Goal: Task Accomplishment & Management: Use online tool/utility

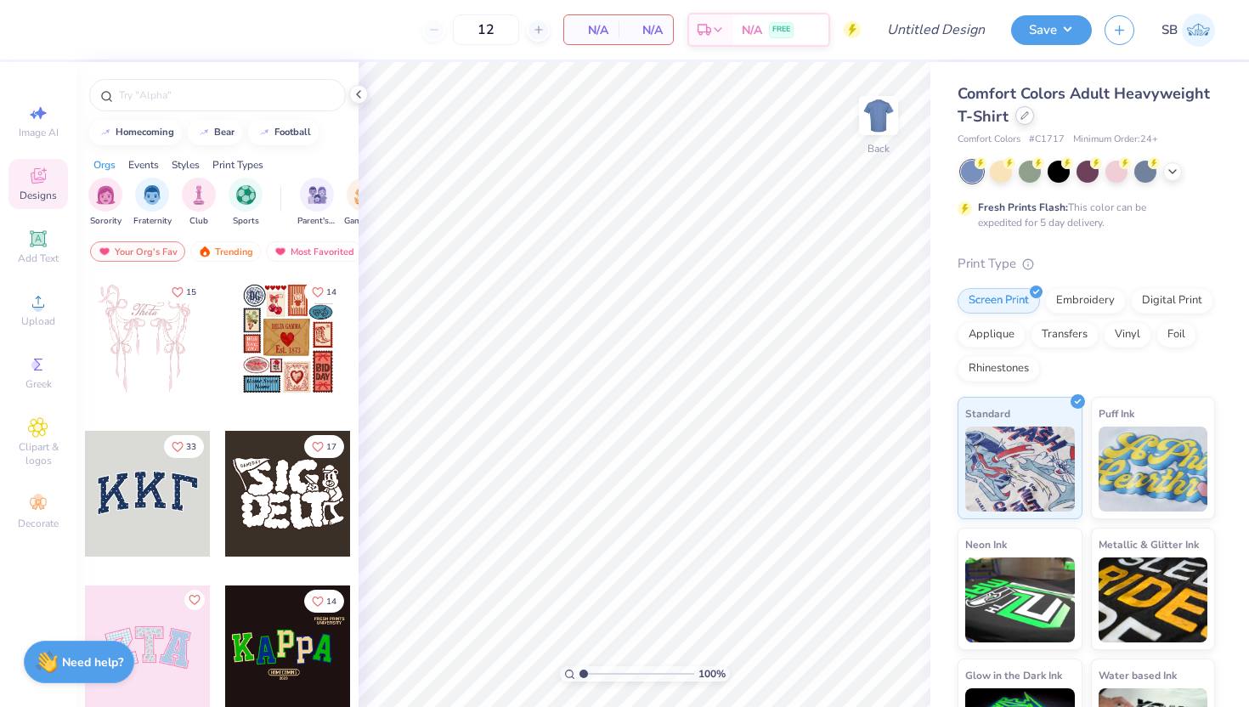
click at [1017, 118] on div at bounding box center [1024, 115] width 19 height 19
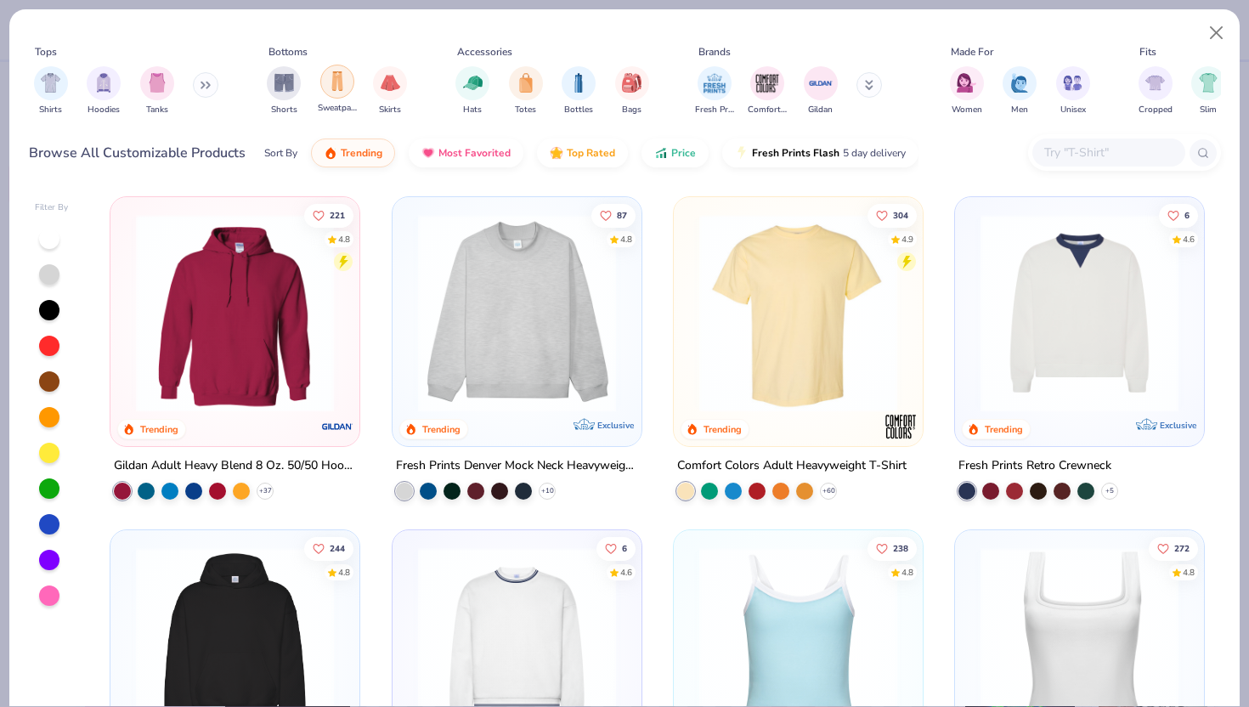
click at [341, 87] on img "filter for Sweatpants" at bounding box center [337, 81] width 19 height 20
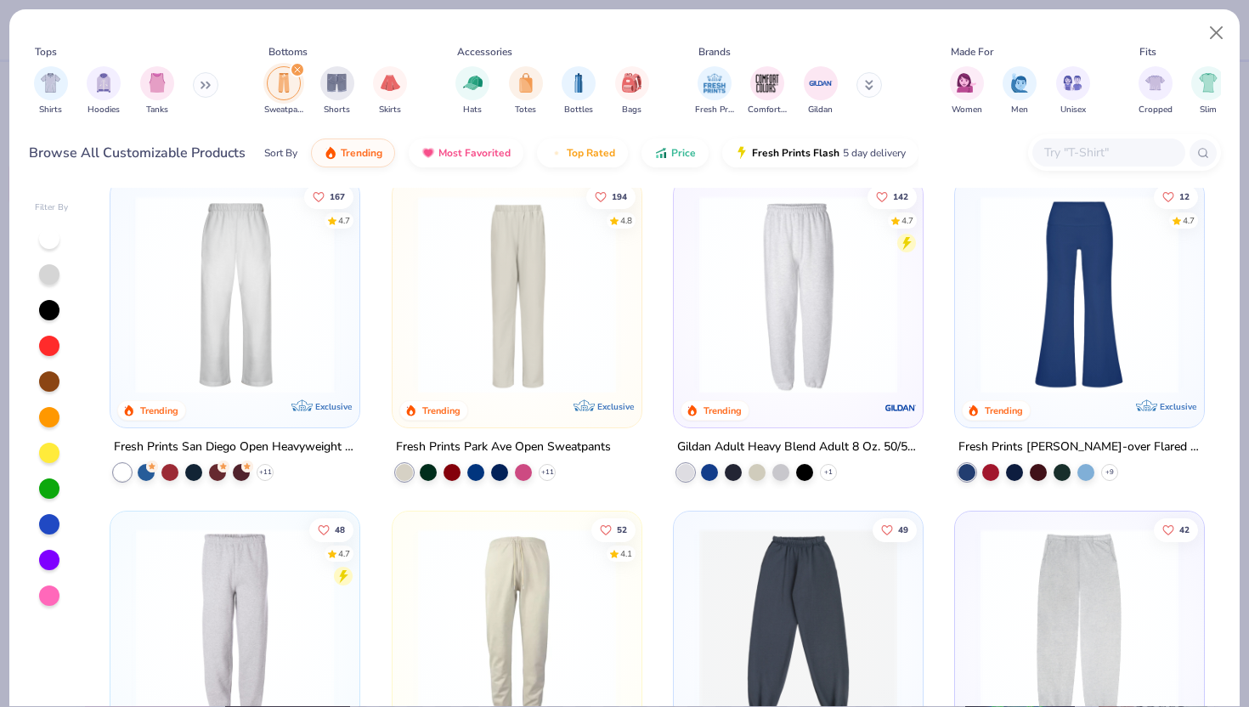
scroll to position [14, 0]
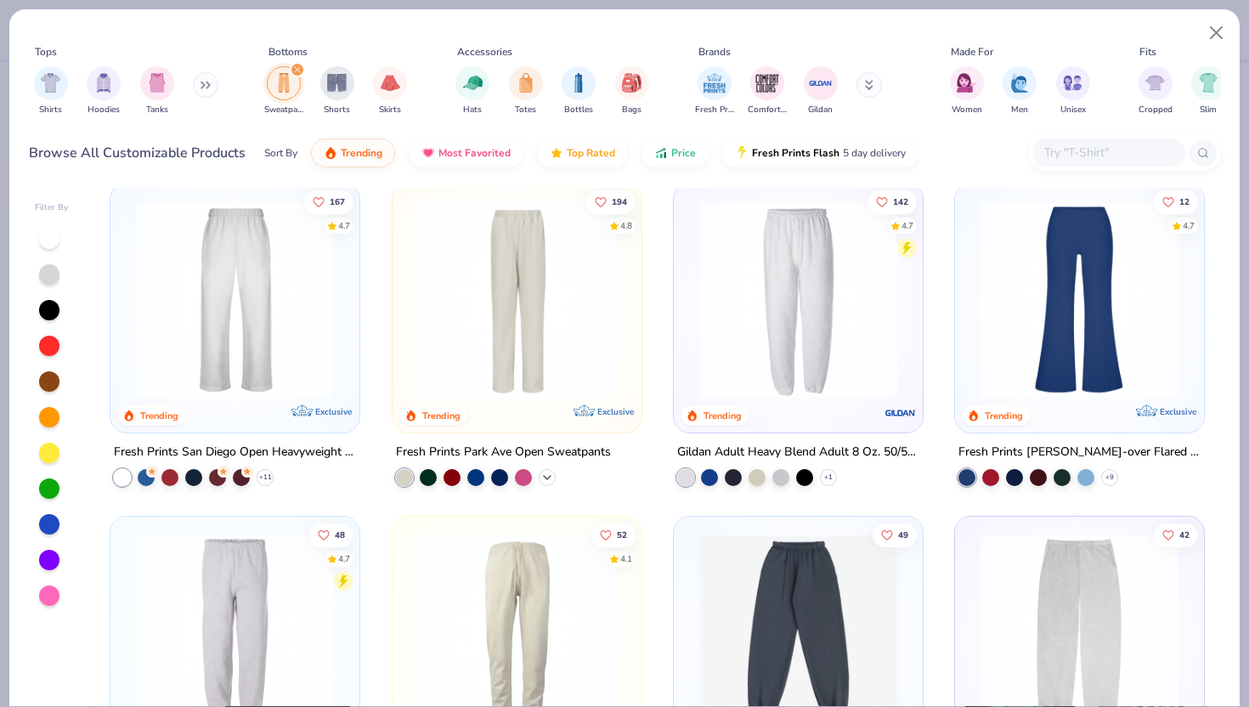
click at [550, 476] on icon at bounding box center [547, 478] width 14 height 14
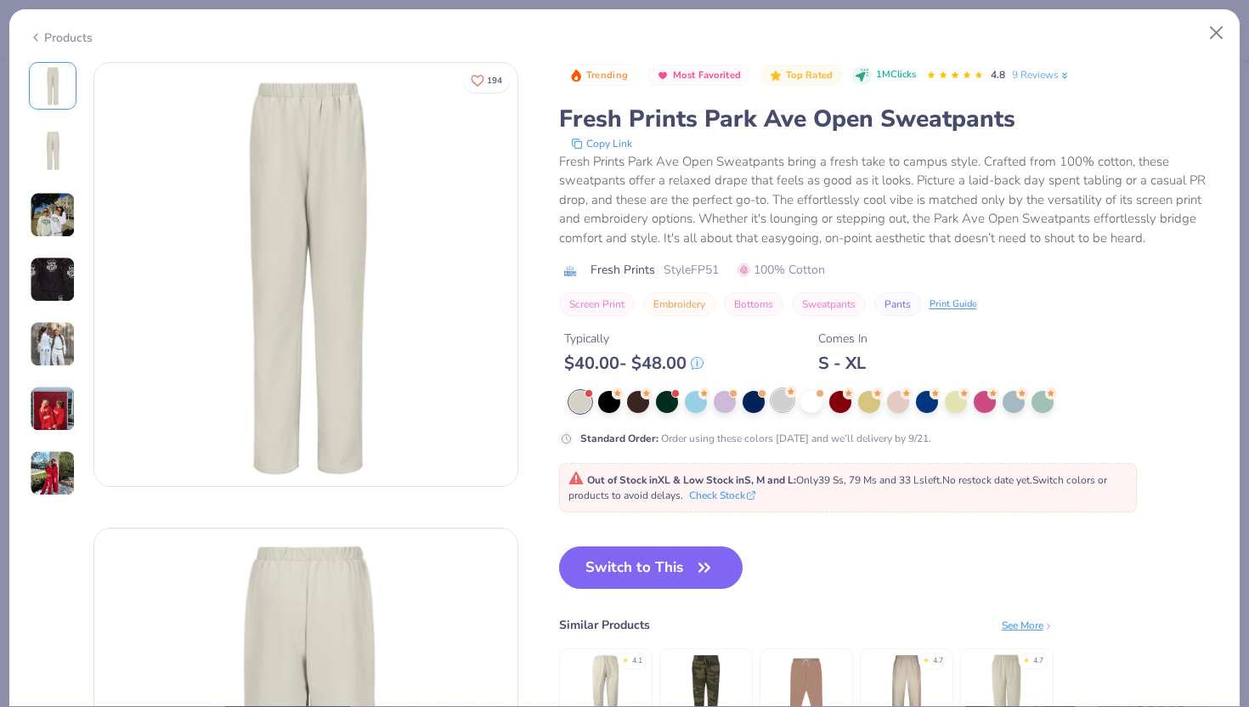
click at [780, 400] on div at bounding box center [782, 400] width 22 height 22
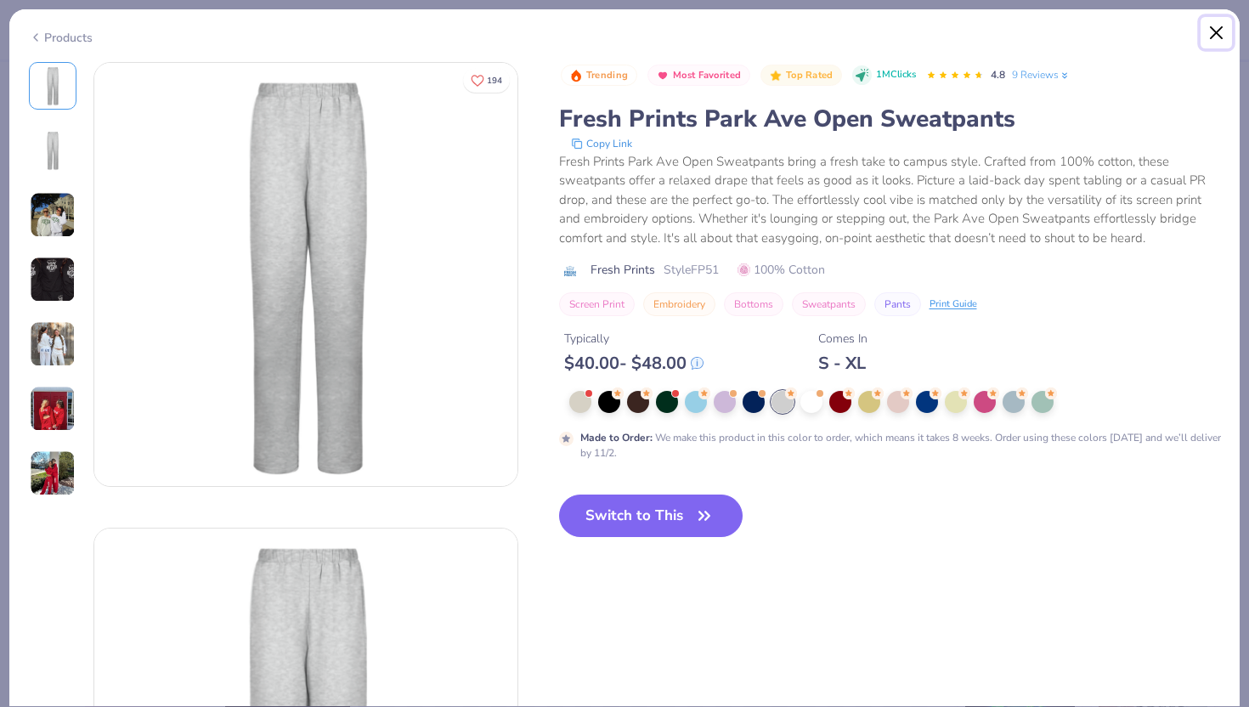
click at [1211, 23] on button "Close" at bounding box center [1216, 33] width 32 height 32
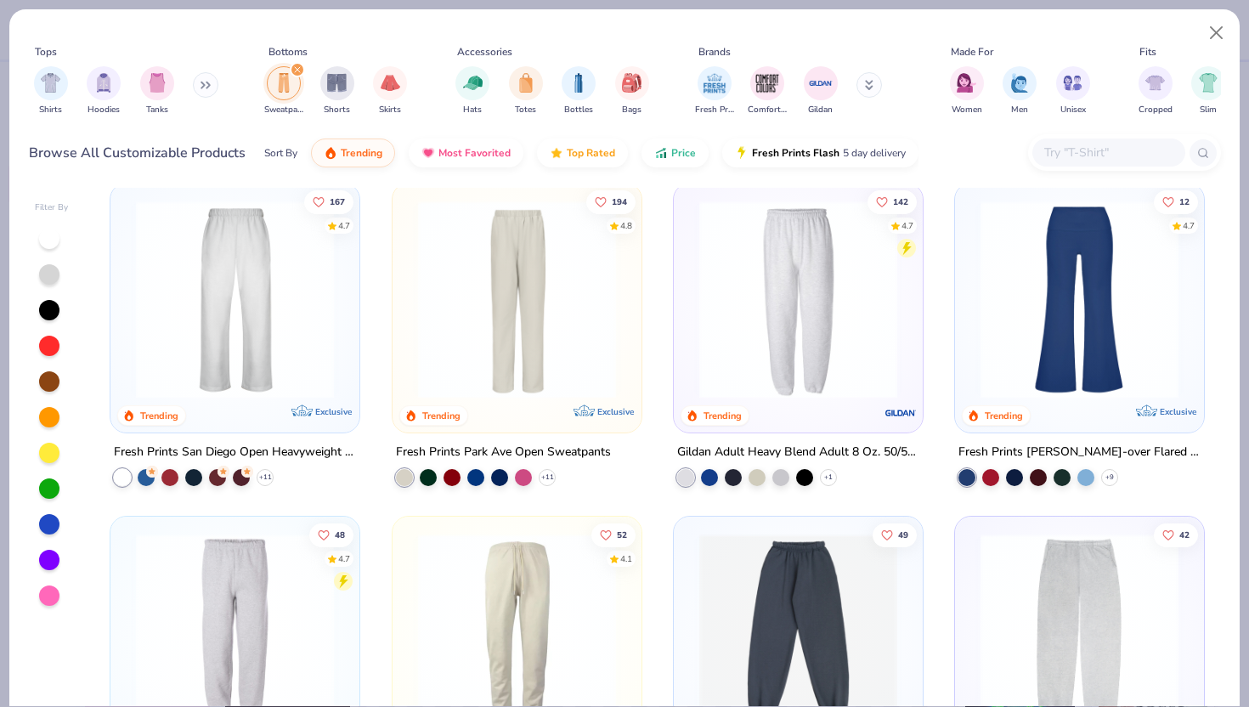
click at [244, 443] on div "Fresh Prints San Diego Open Heavyweight Sweatpants" at bounding box center [235, 452] width 242 height 21
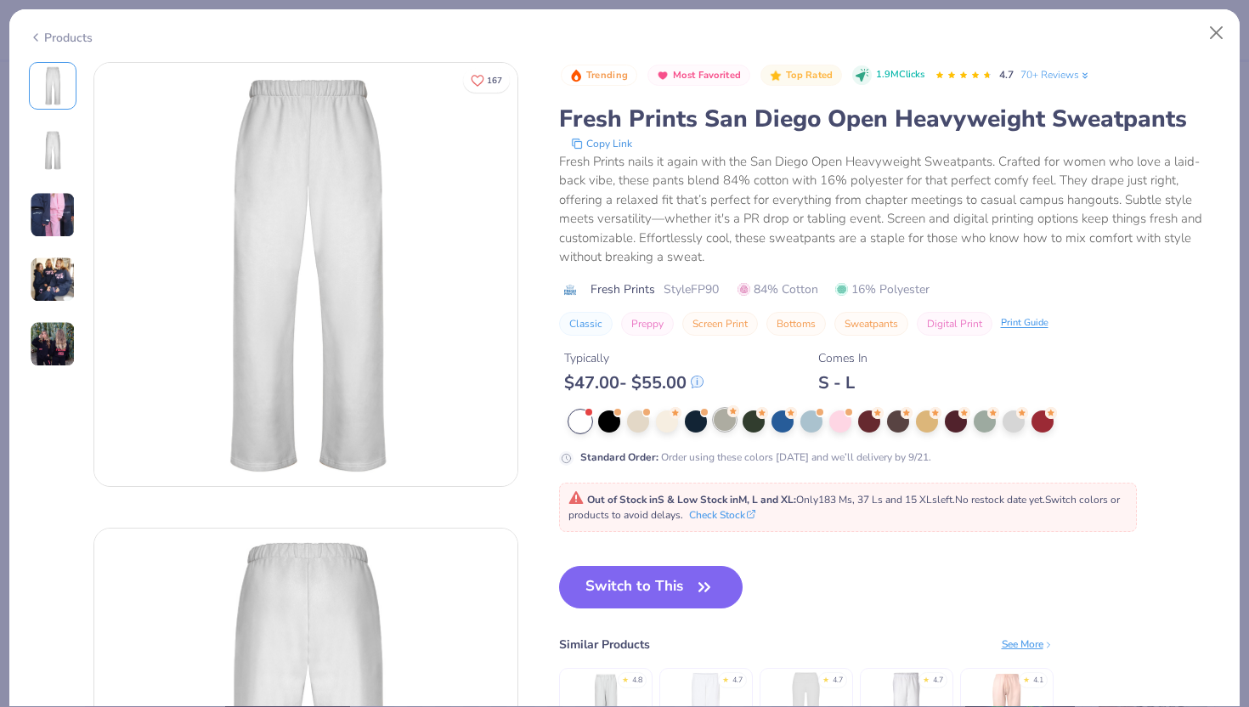
click at [724, 421] on div at bounding box center [724, 420] width 22 height 22
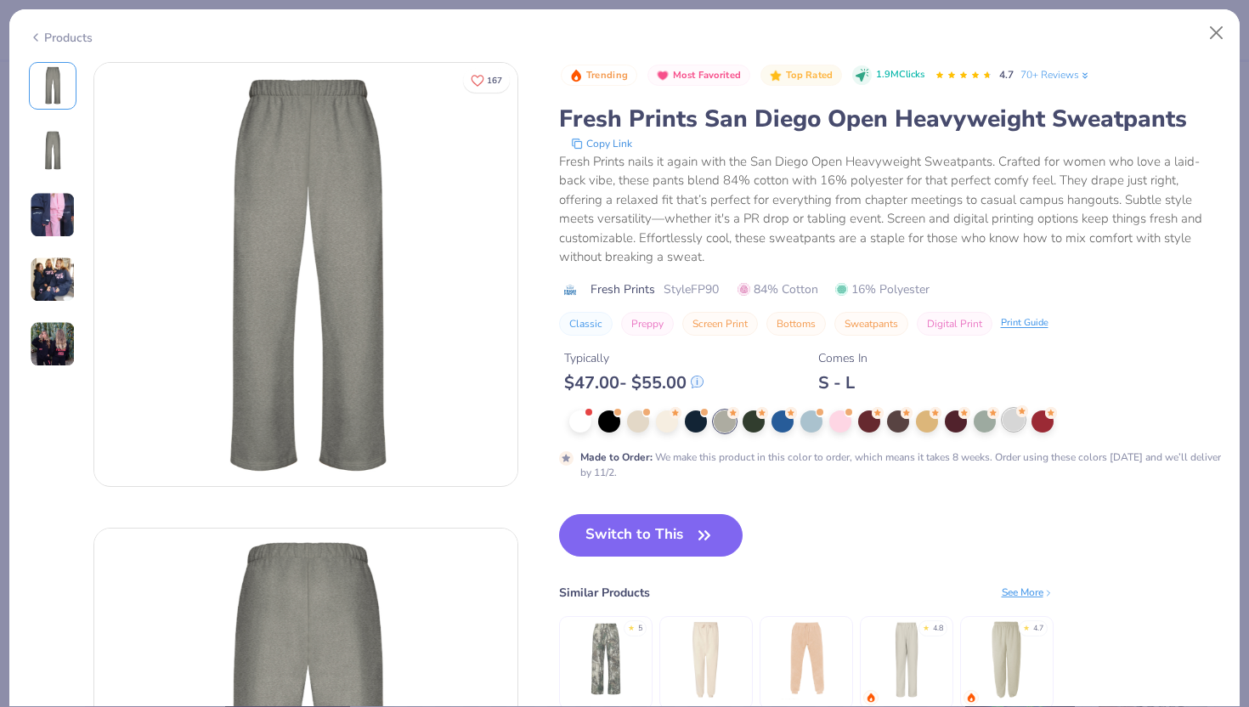
click at [1012, 424] on div at bounding box center [1013, 420] width 22 height 22
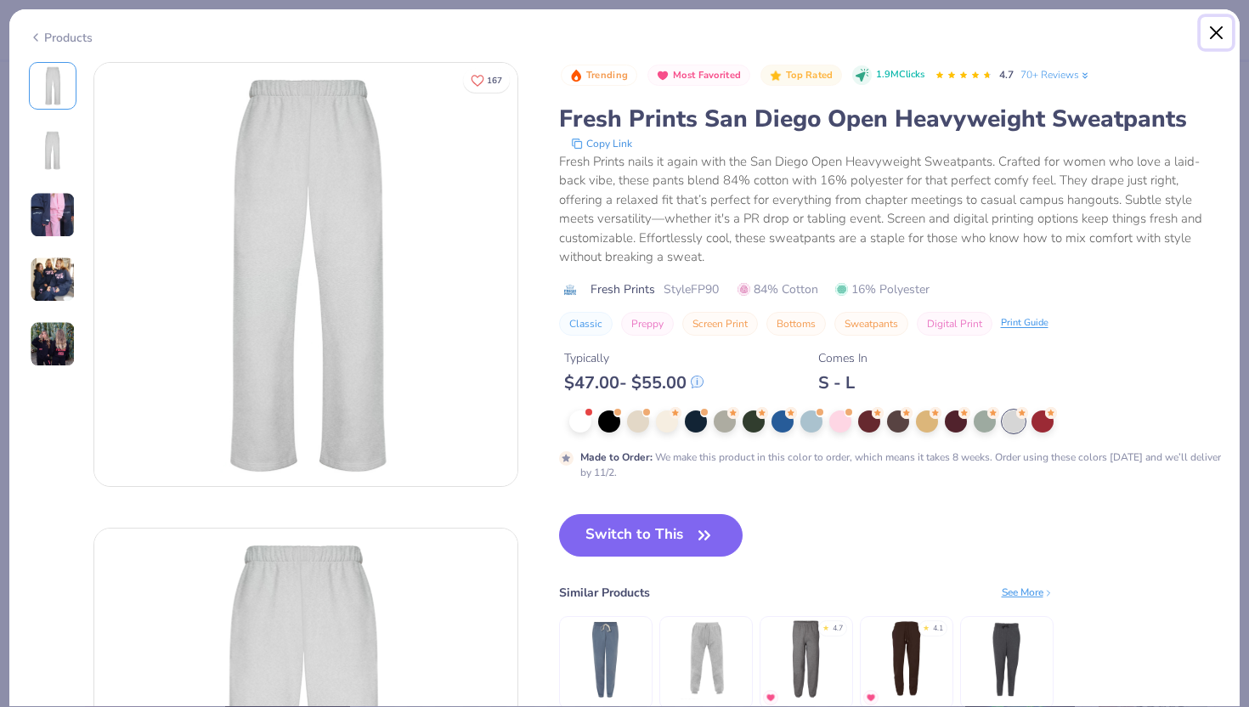
click at [1212, 31] on button "Close" at bounding box center [1216, 33] width 32 height 32
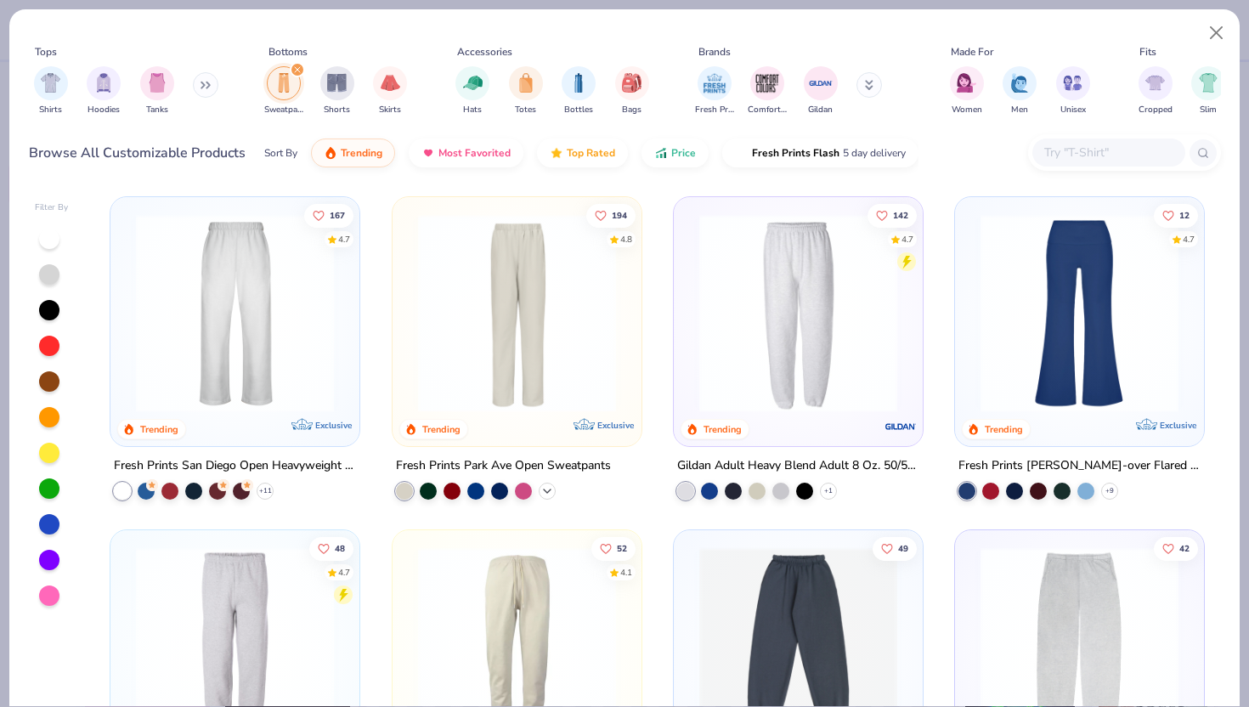
click at [545, 488] on icon at bounding box center [547, 491] width 14 height 14
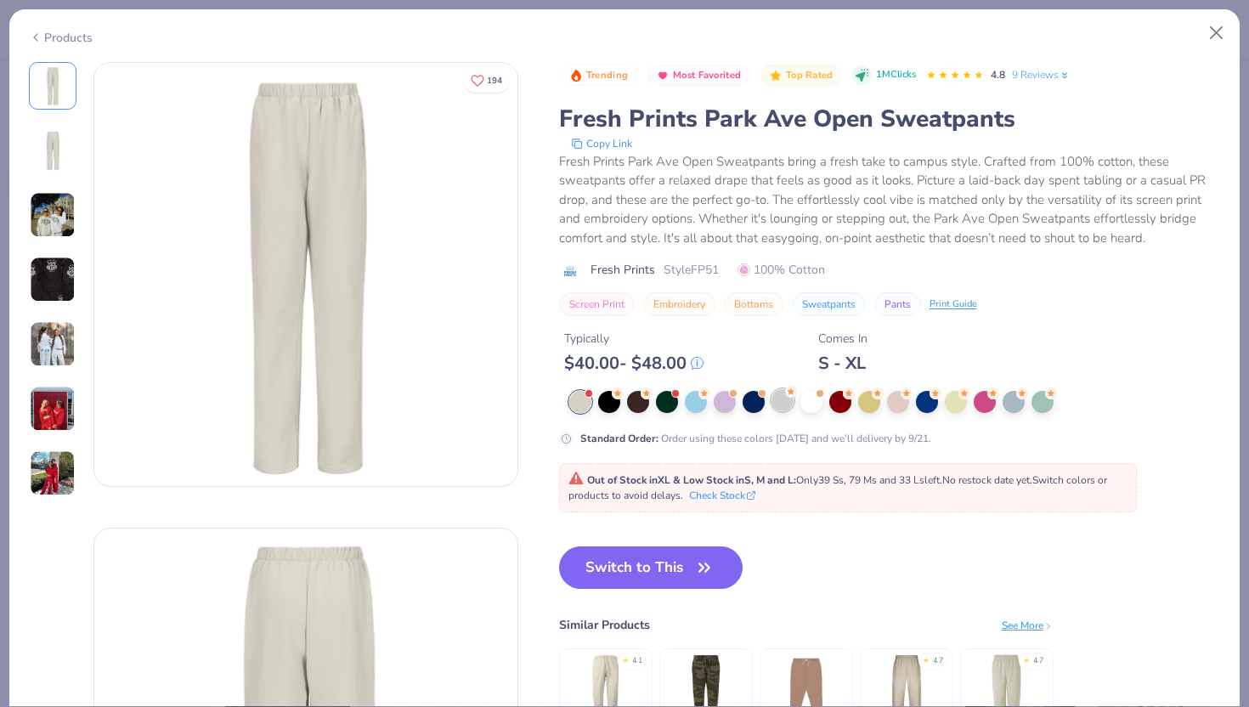
click at [784, 405] on div at bounding box center [782, 400] width 22 height 22
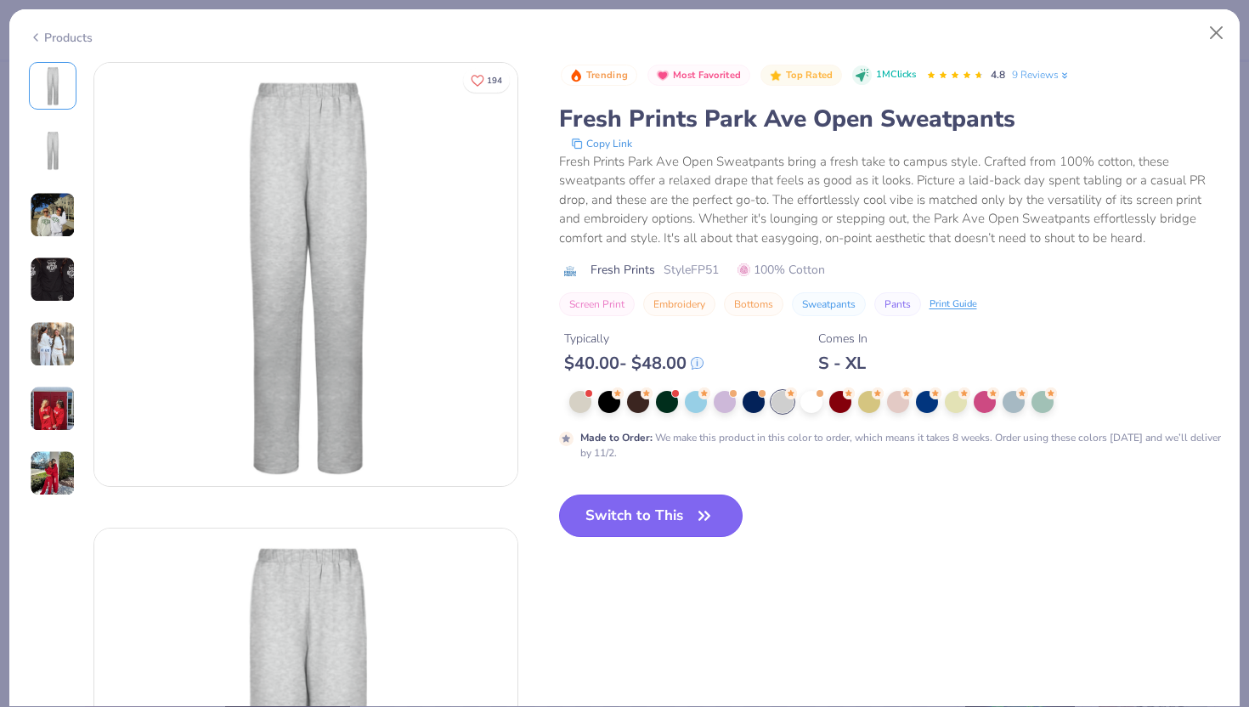
click at [628, 514] on button "Switch to This" at bounding box center [651, 515] width 184 height 42
type input "50"
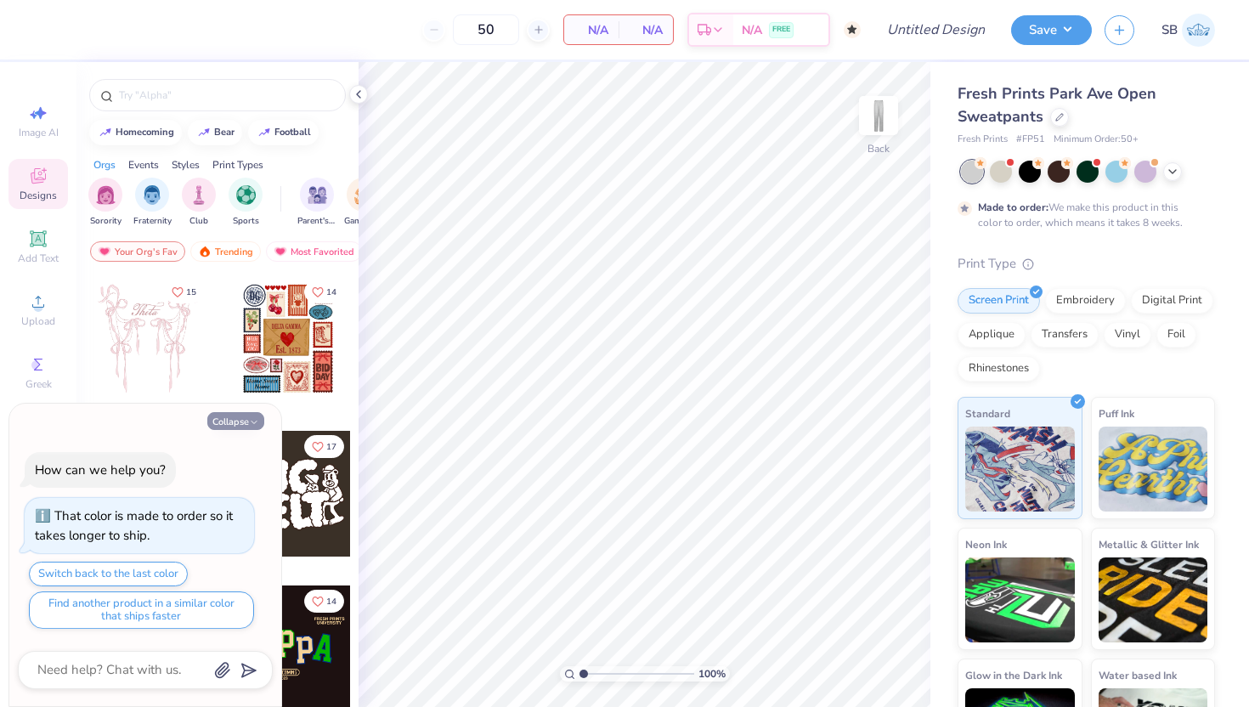
click at [235, 419] on button "Collapse" at bounding box center [235, 421] width 57 height 18
type textarea "x"
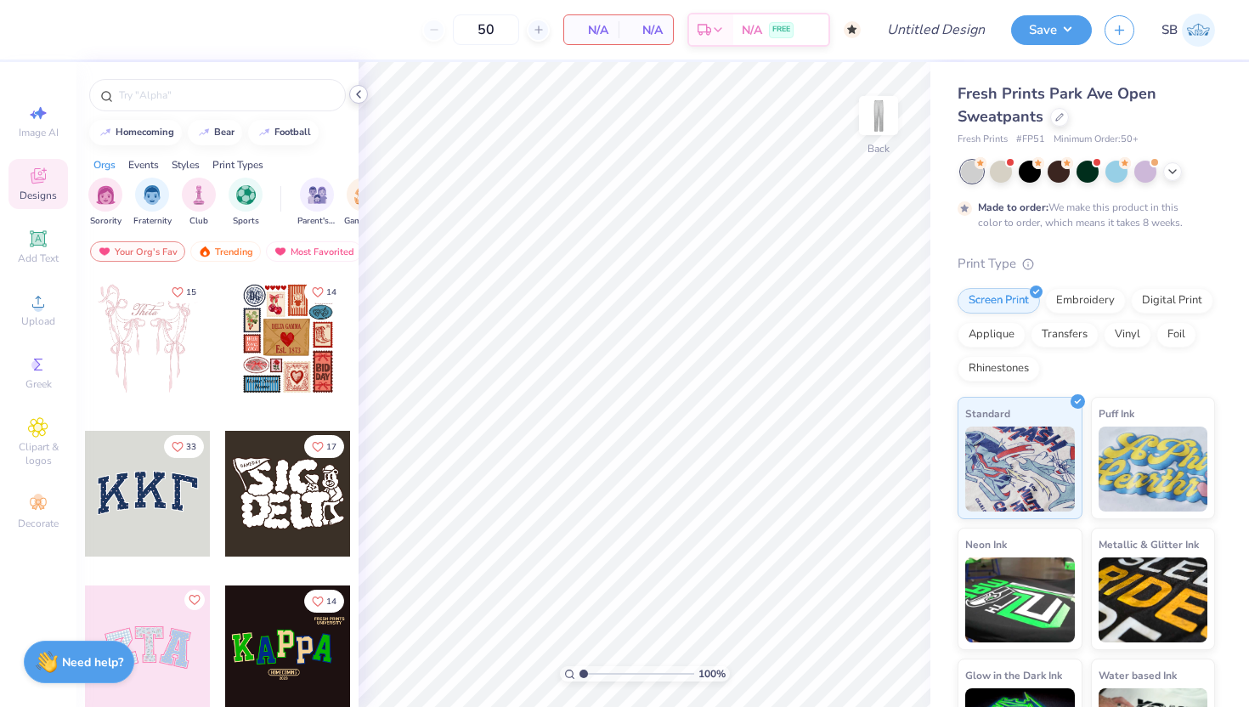
click at [358, 92] on polyline at bounding box center [358, 94] width 3 height 7
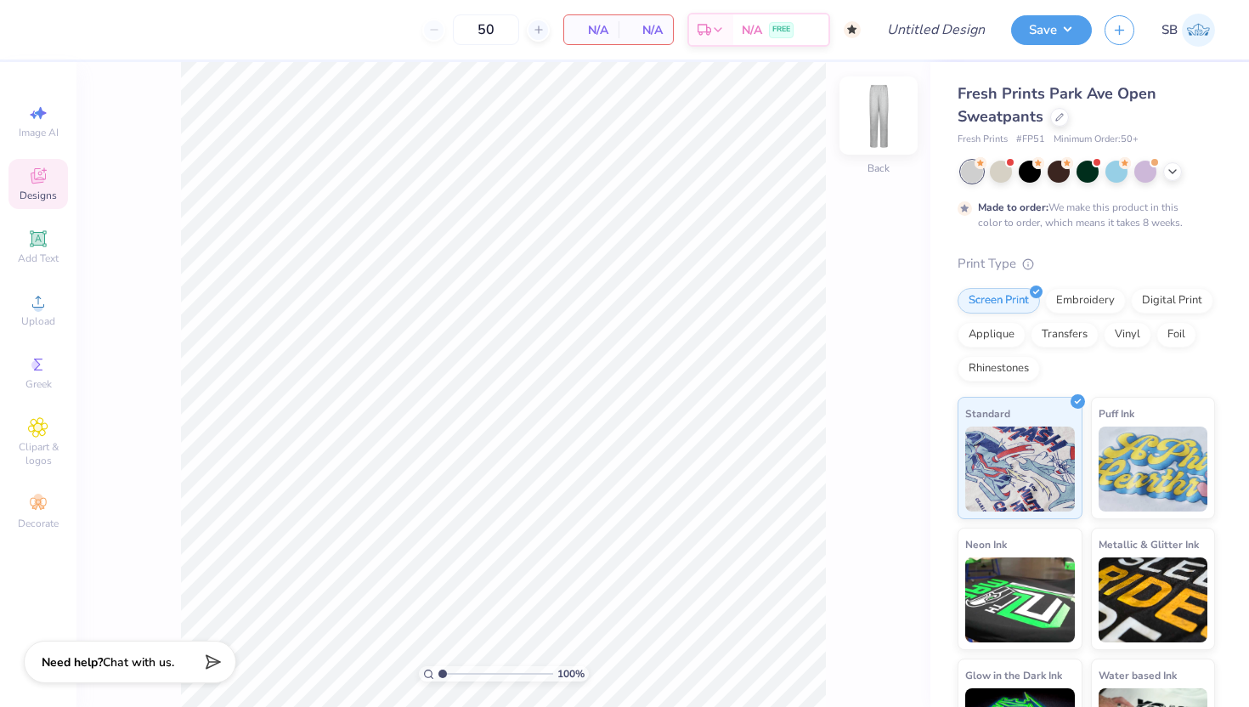
click at [871, 119] on img at bounding box center [878, 116] width 68 height 68
click at [888, 136] on img at bounding box center [878, 116] width 68 height 68
click at [43, 179] on icon at bounding box center [38, 175] width 15 height 15
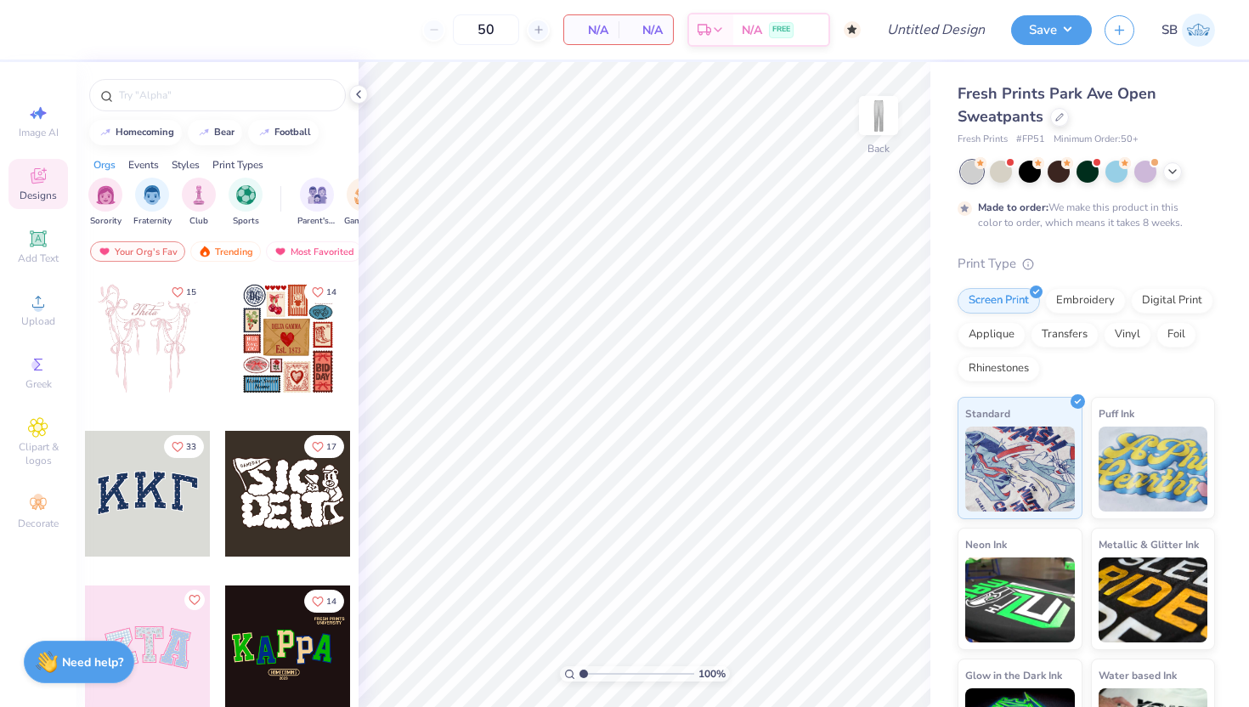
click at [141, 508] on div at bounding box center [148, 494] width 126 height 126
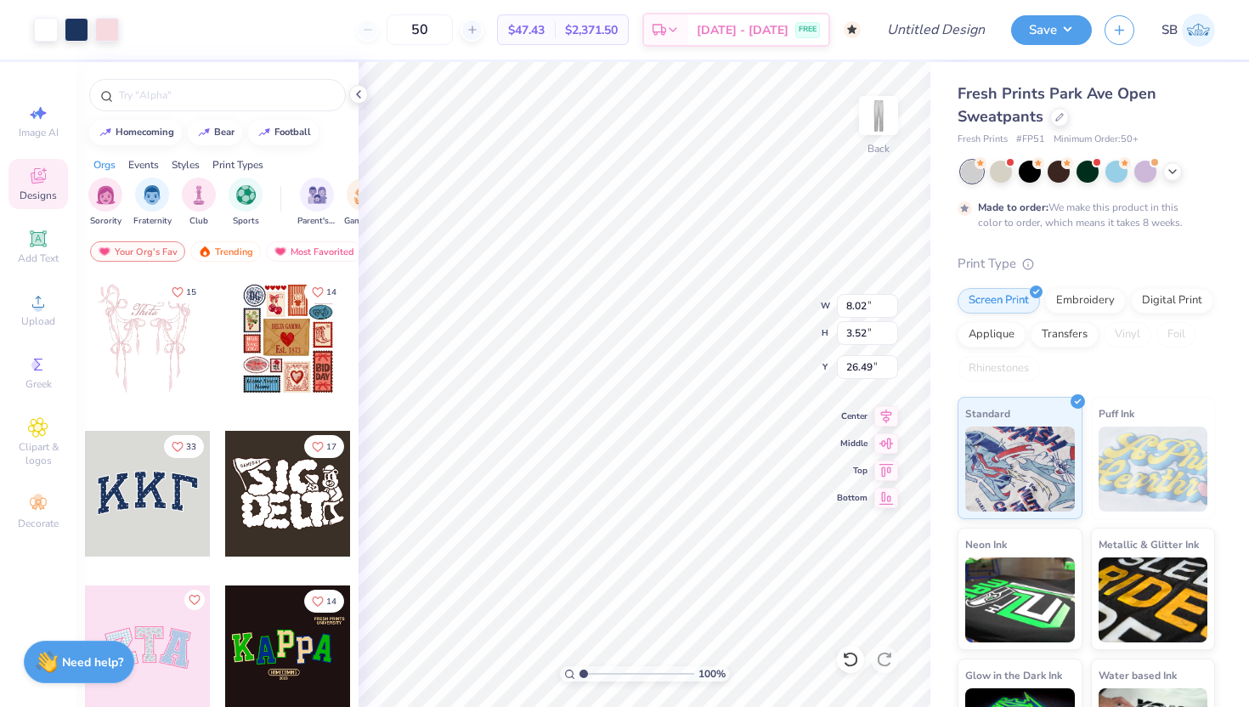
type input "5.12"
type input "2.25"
type input "5.60"
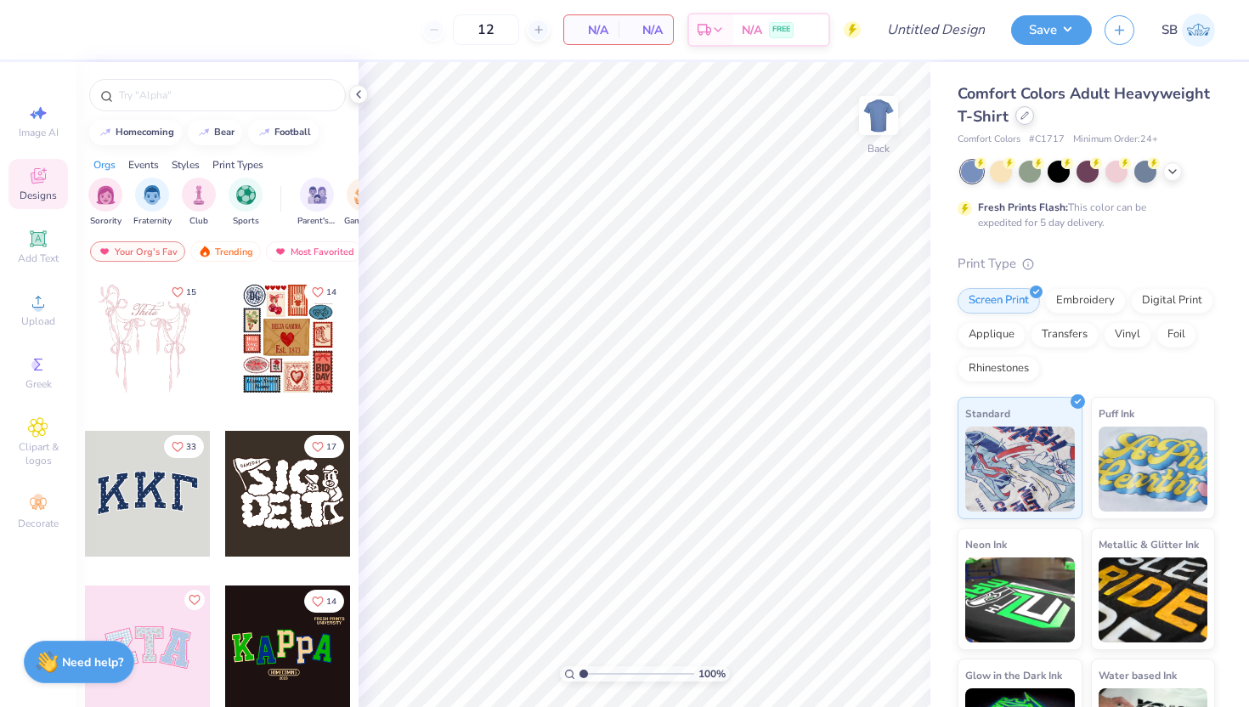
click at [1020, 116] on icon at bounding box center [1024, 115] width 8 height 8
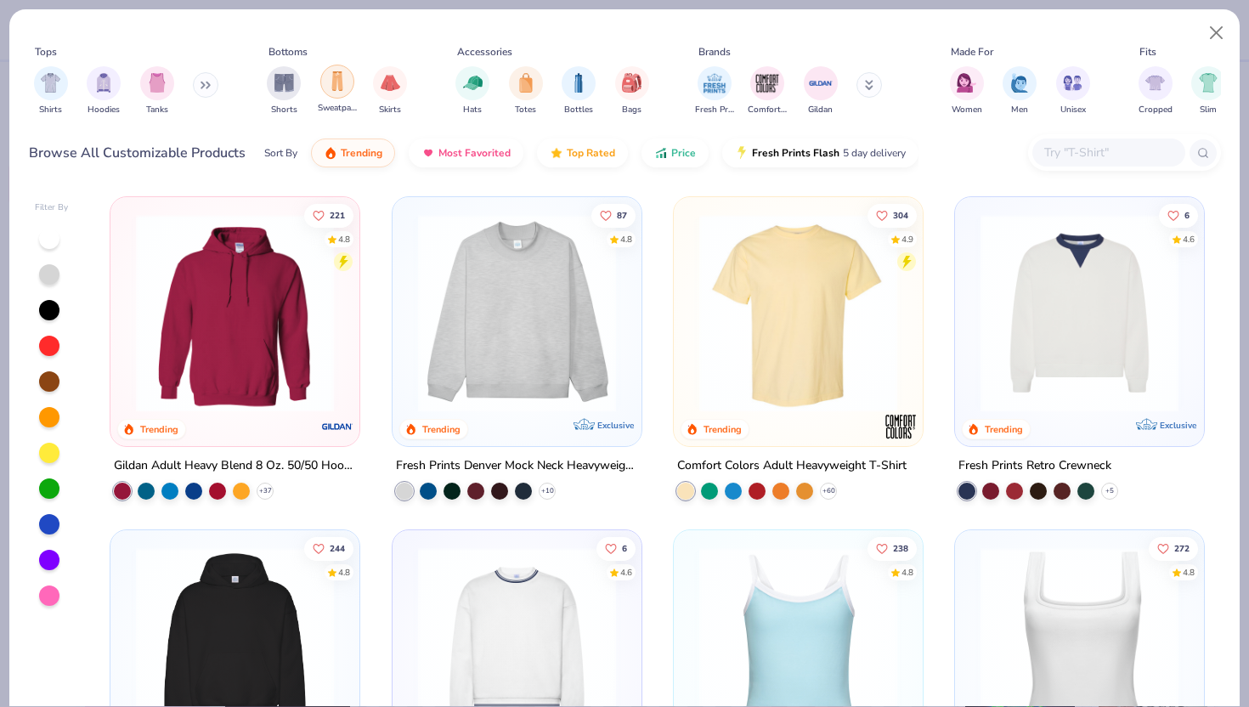
click at [343, 91] on div "filter for Sweatpants" at bounding box center [337, 82] width 34 height 34
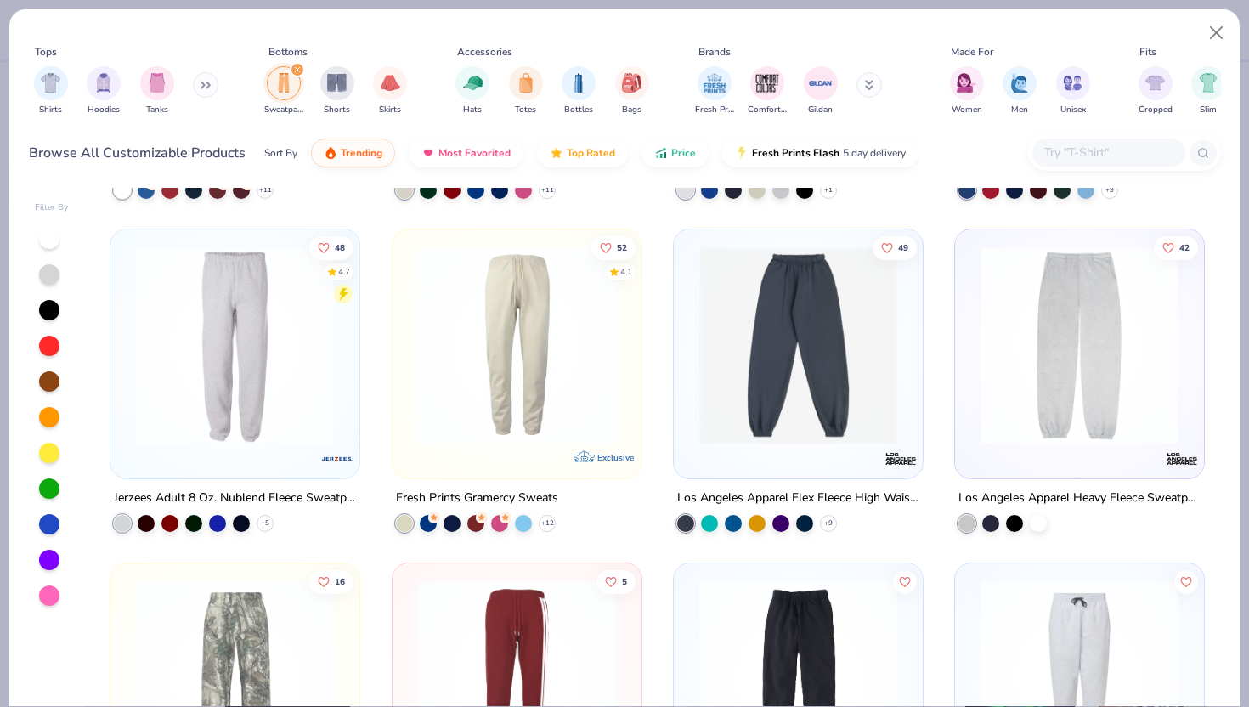
scroll to position [302, 0]
click at [50, 279] on div at bounding box center [49, 274] width 20 height 20
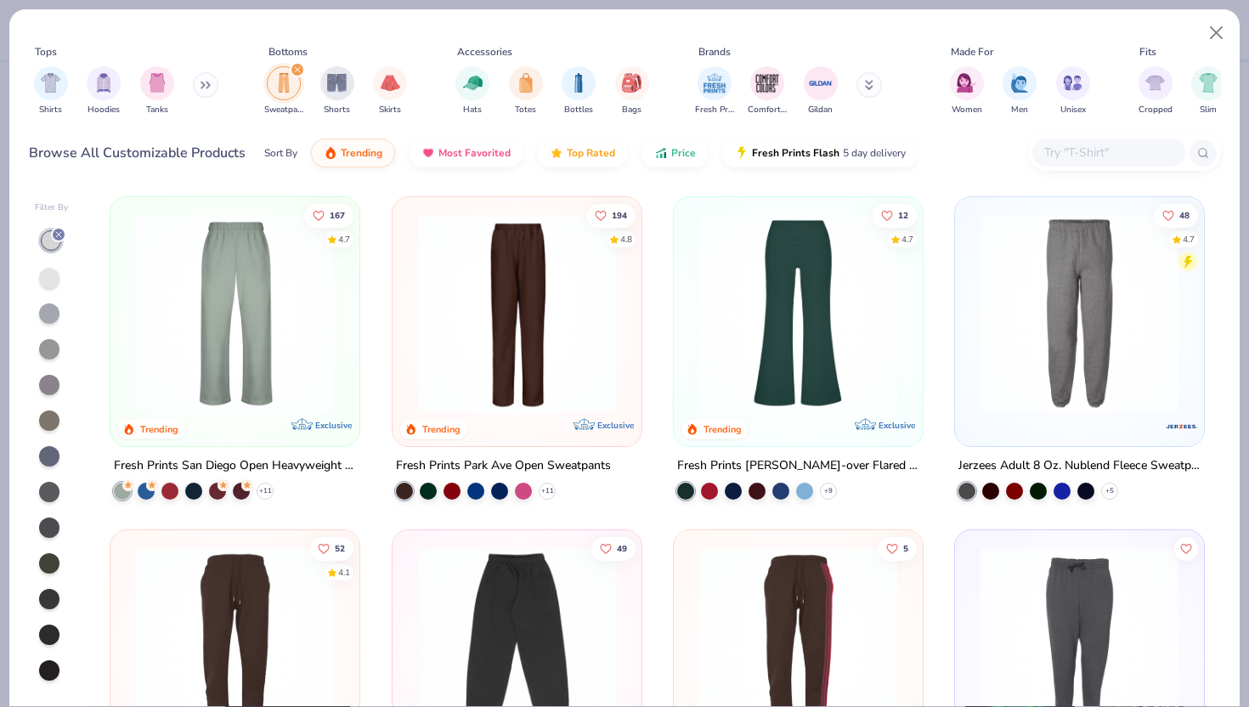
click at [52, 279] on div at bounding box center [49, 278] width 20 height 20
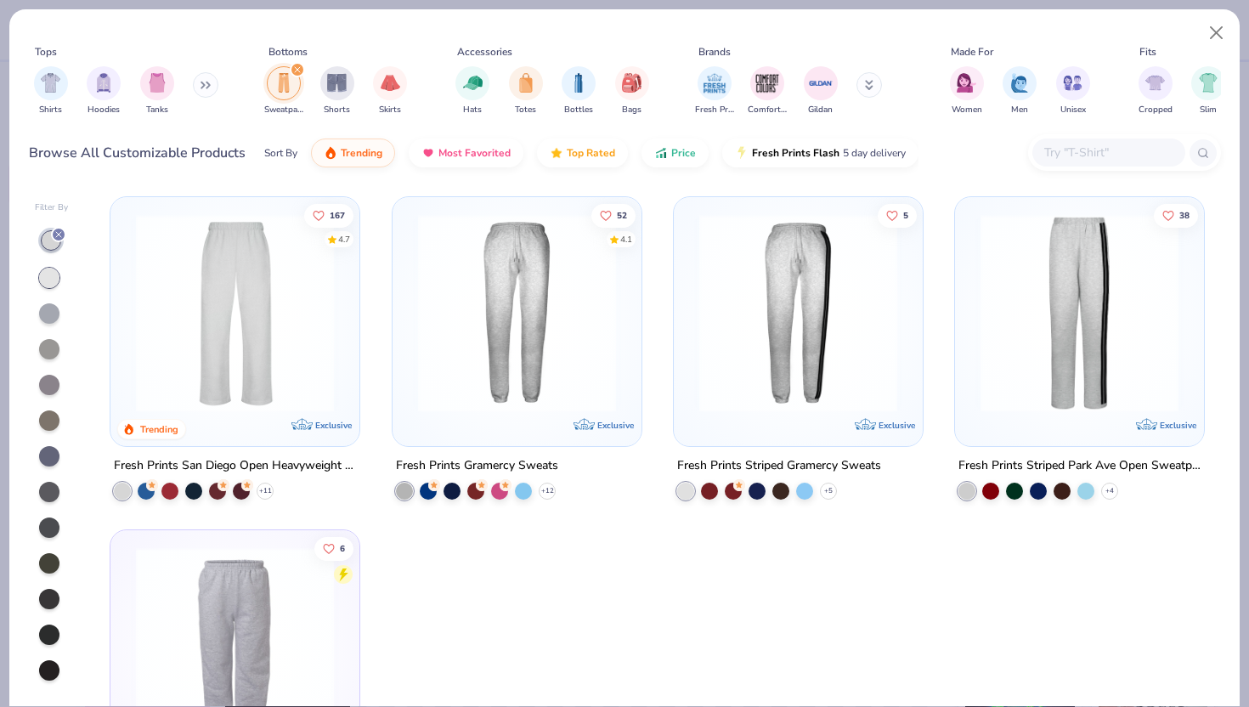
click at [275, 334] on img at bounding box center [234, 313] width 215 height 198
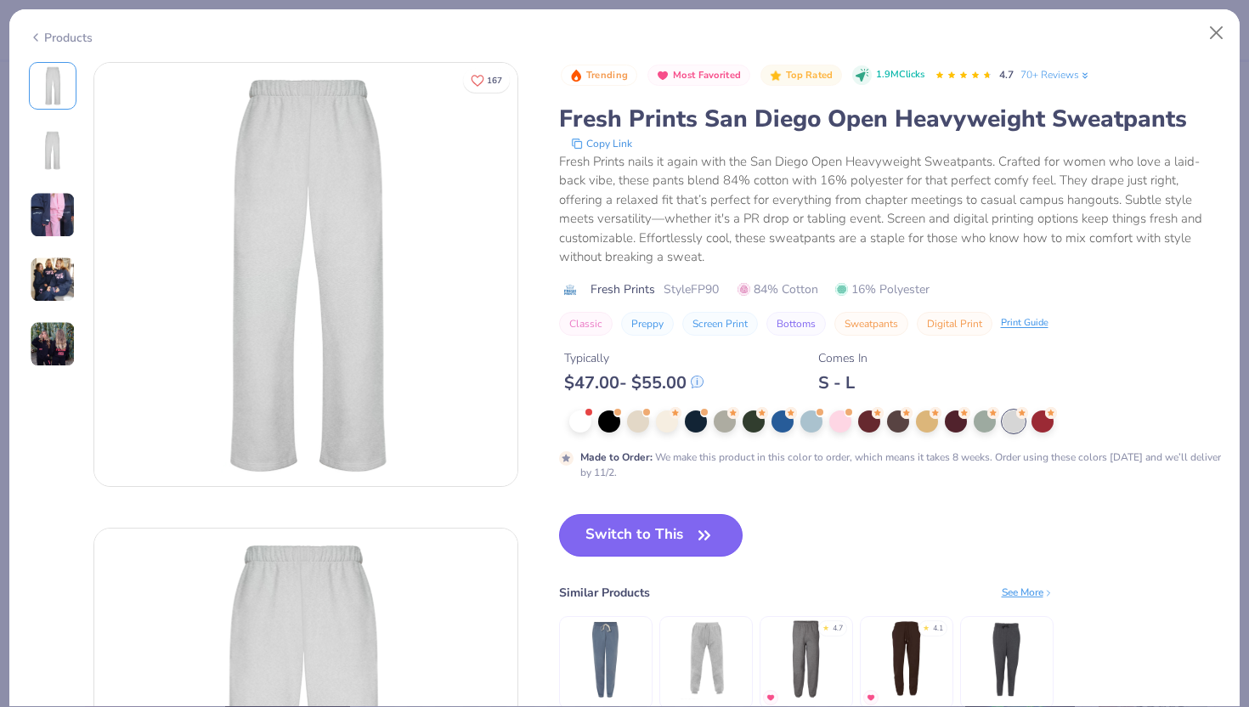
click at [658, 522] on button "Switch to This" at bounding box center [651, 535] width 184 height 42
type input "50"
type textarea "x"
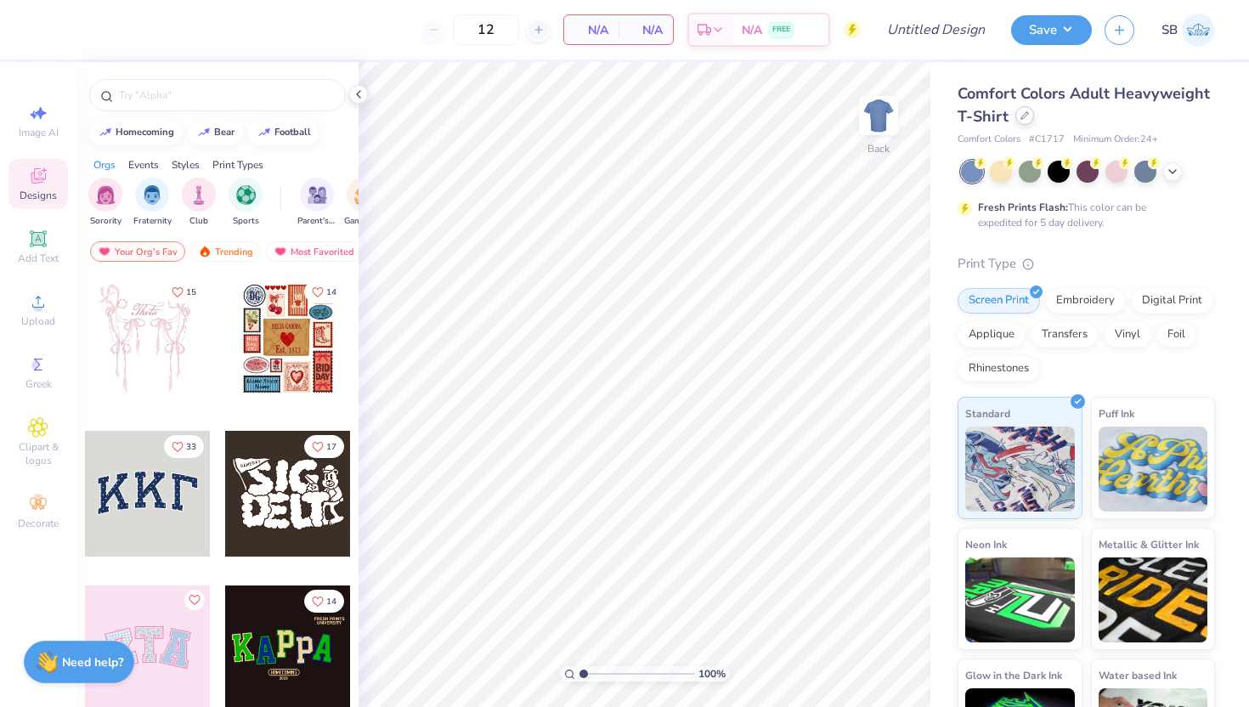
click at [1024, 115] on icon at bounding box center [1024, 115] width 8 height 8
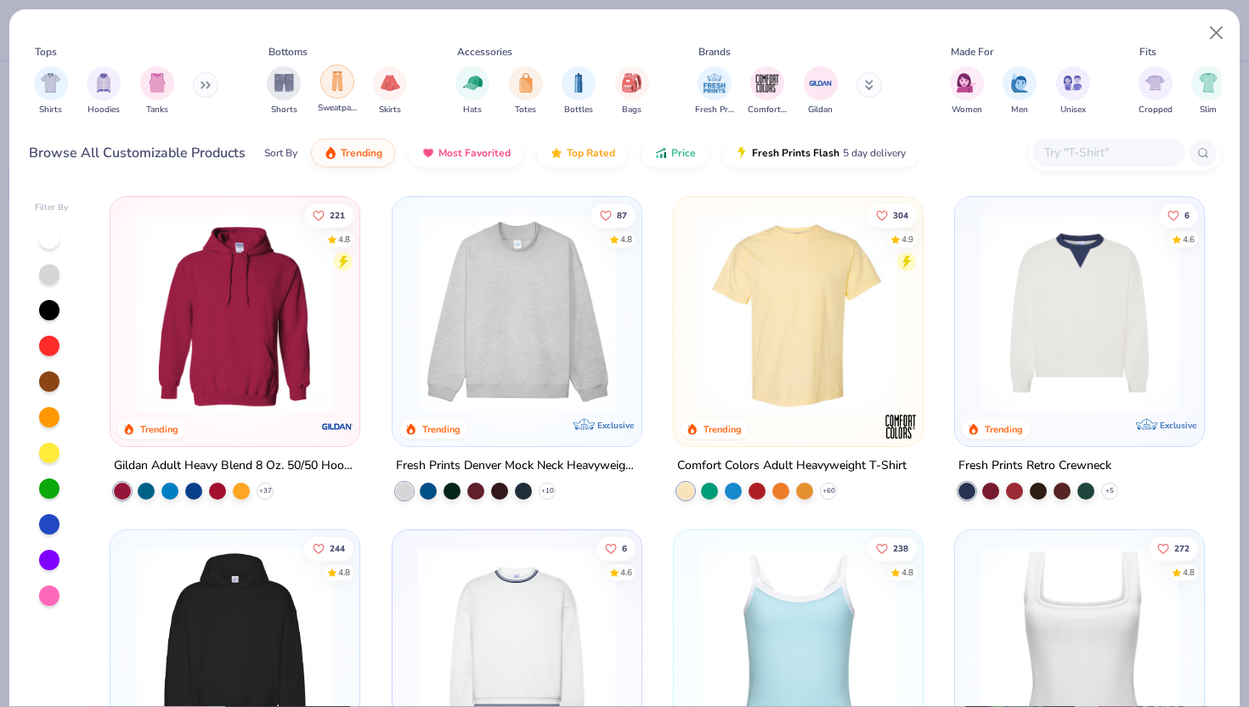
click at [346, 80] on div "filter for Sweatpants" at bounding box center [337, 82] width 34 height 34
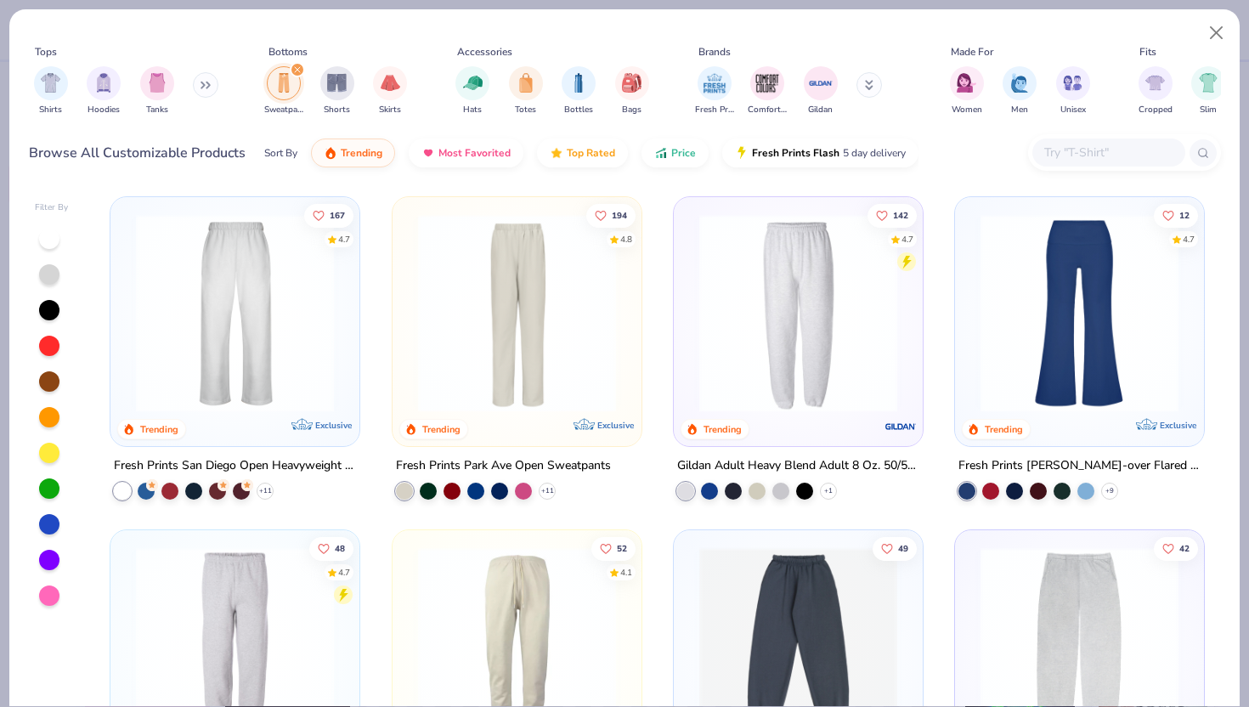
click at [762, 379] on img at bounding box center [798, 313] width 215 height 198
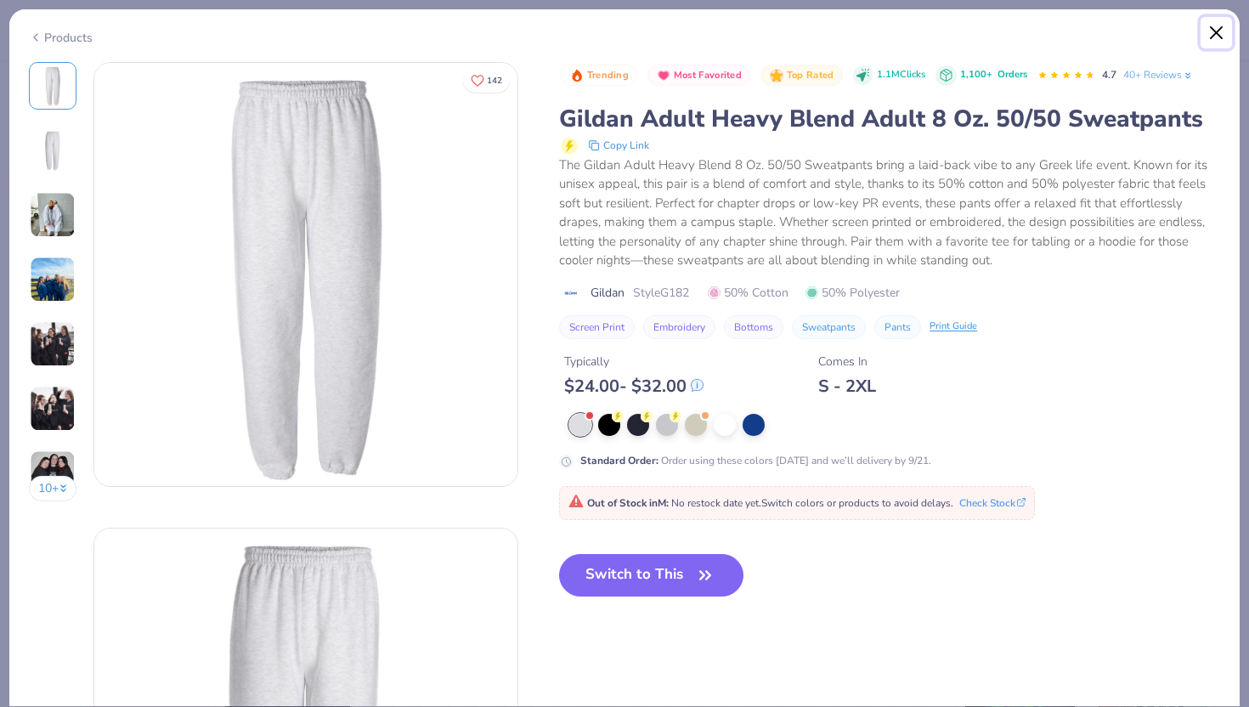
click at [1215, 37] on button "Close" at bounding box center [1216, 33] width 32 height 32
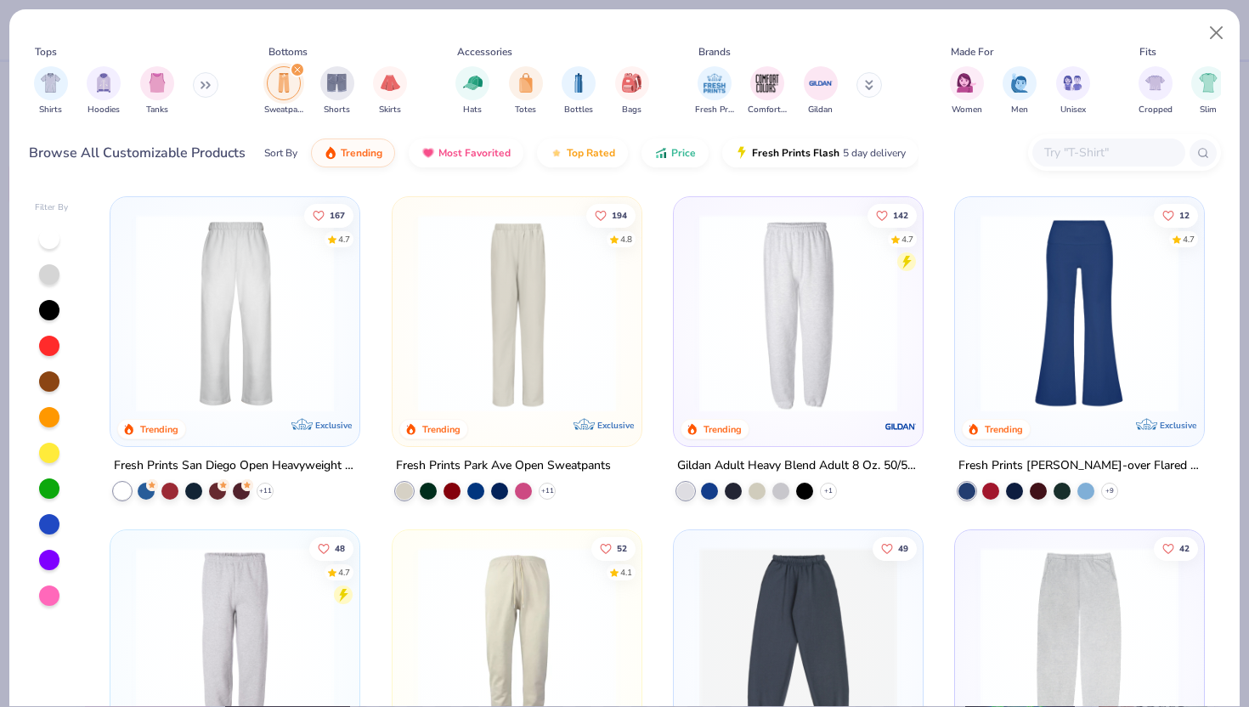
click at [304, 327] on img at bounding box center [234, 313] width 215 height 198
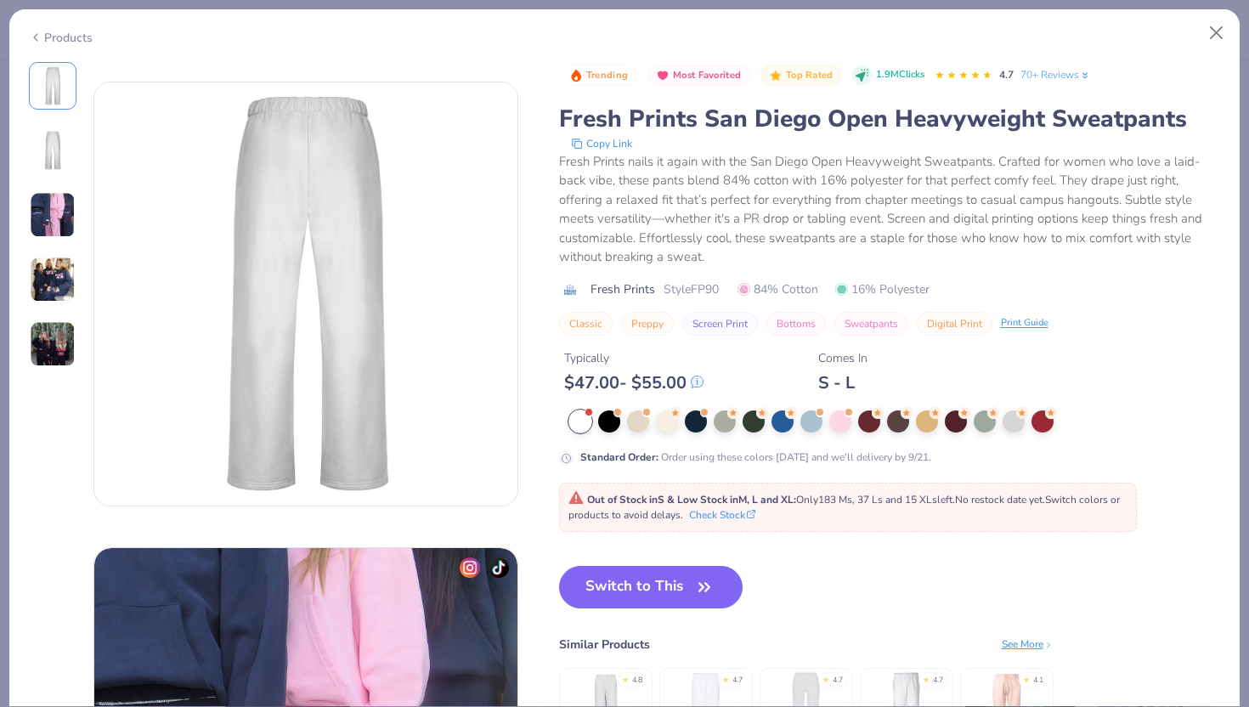
scroll to position [378, 0]
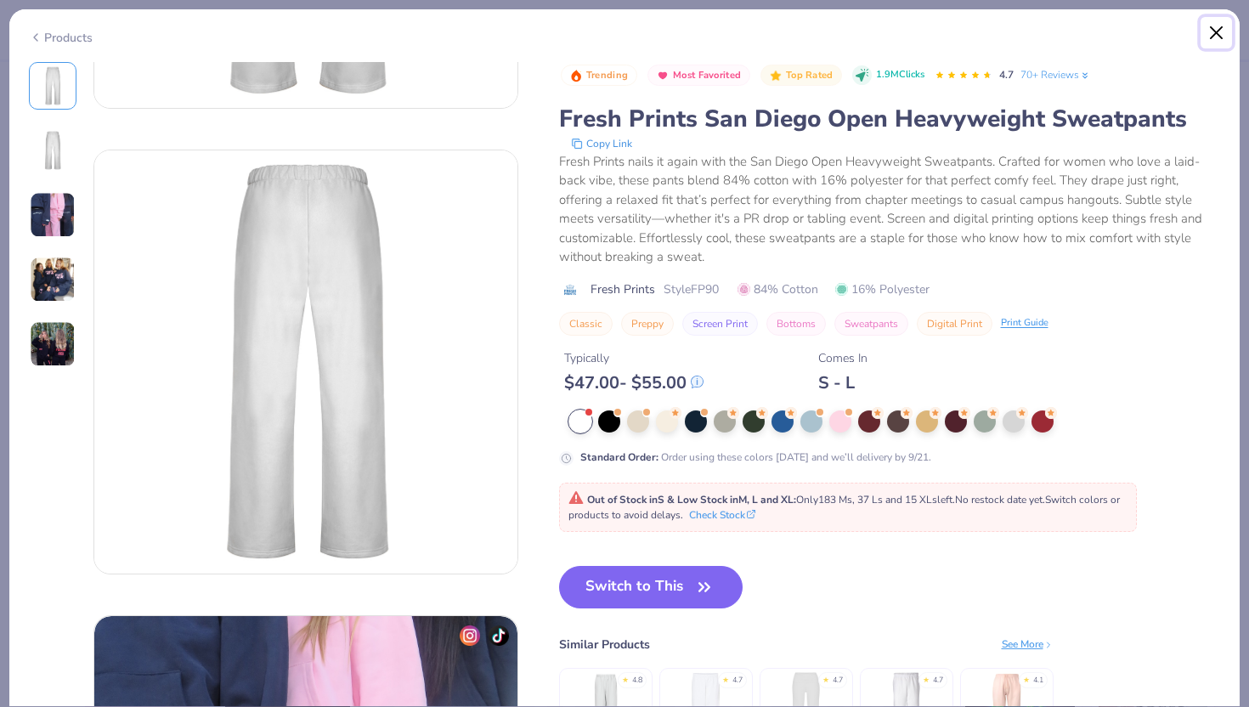
click at [1216, 32] on button "Close" at bounding box center [1216, 33] width 32 height 32
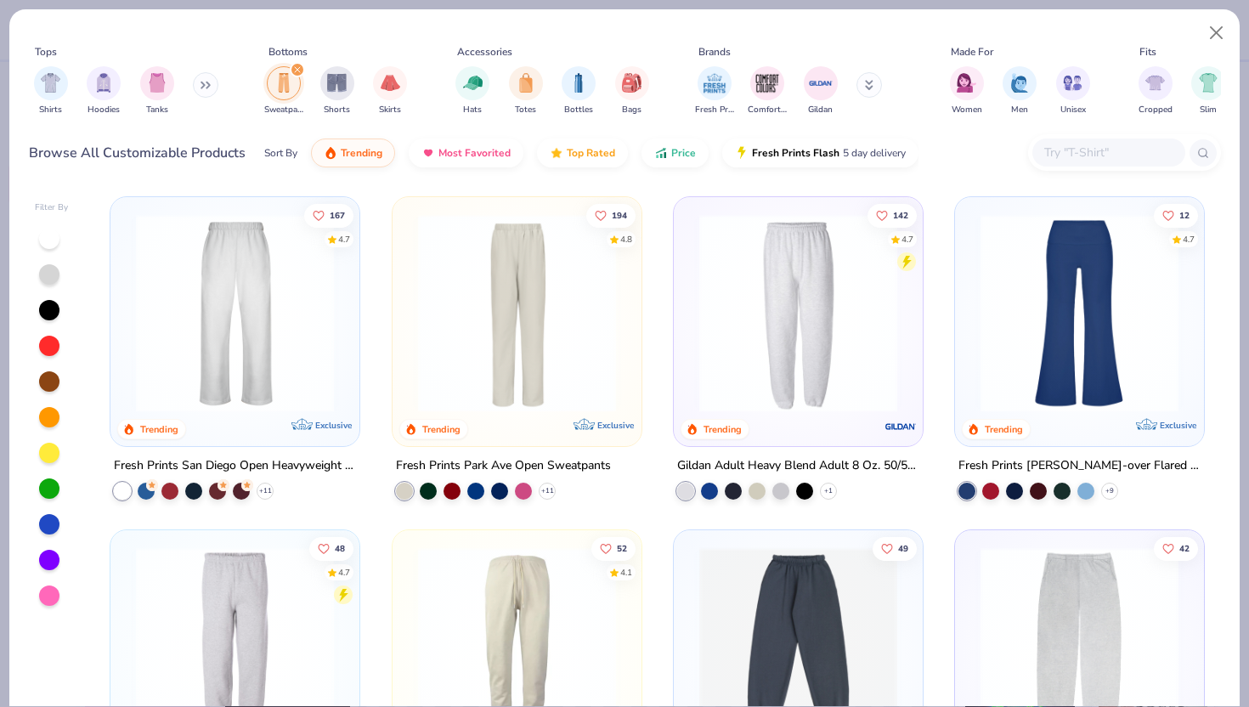
click at [508, 350] on img at bounding box center [516, 313] width 215 height 198
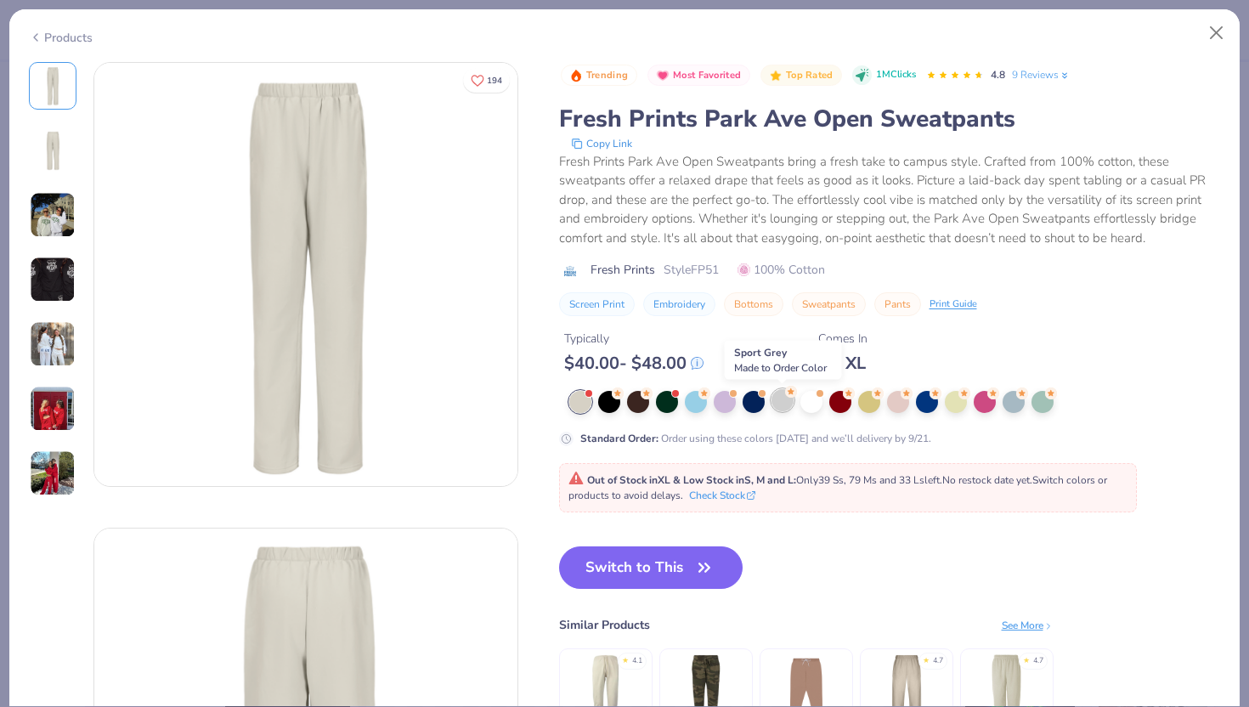
click at [774, 396] on div at bounding box center [782, 400] width 22 height 22
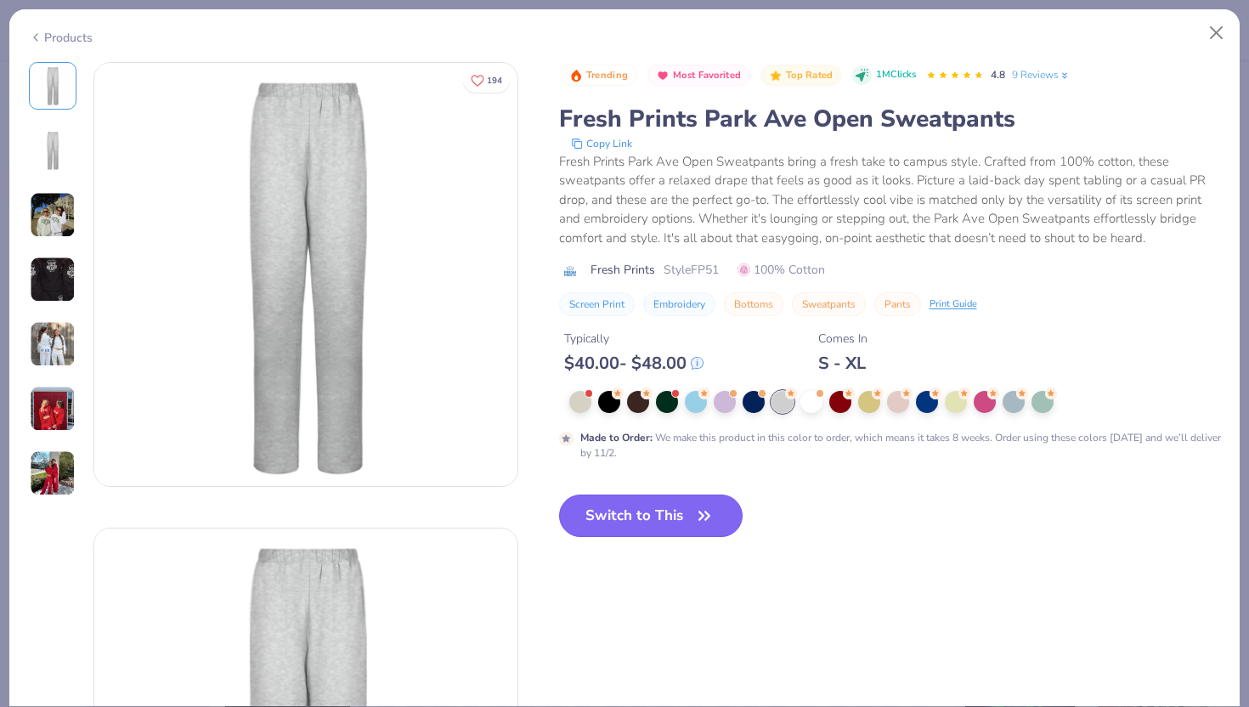
click at [699, 517] on icon "button" at bounding box center [704, 516] width 24 height 24
type input "50"
type textarea "x"
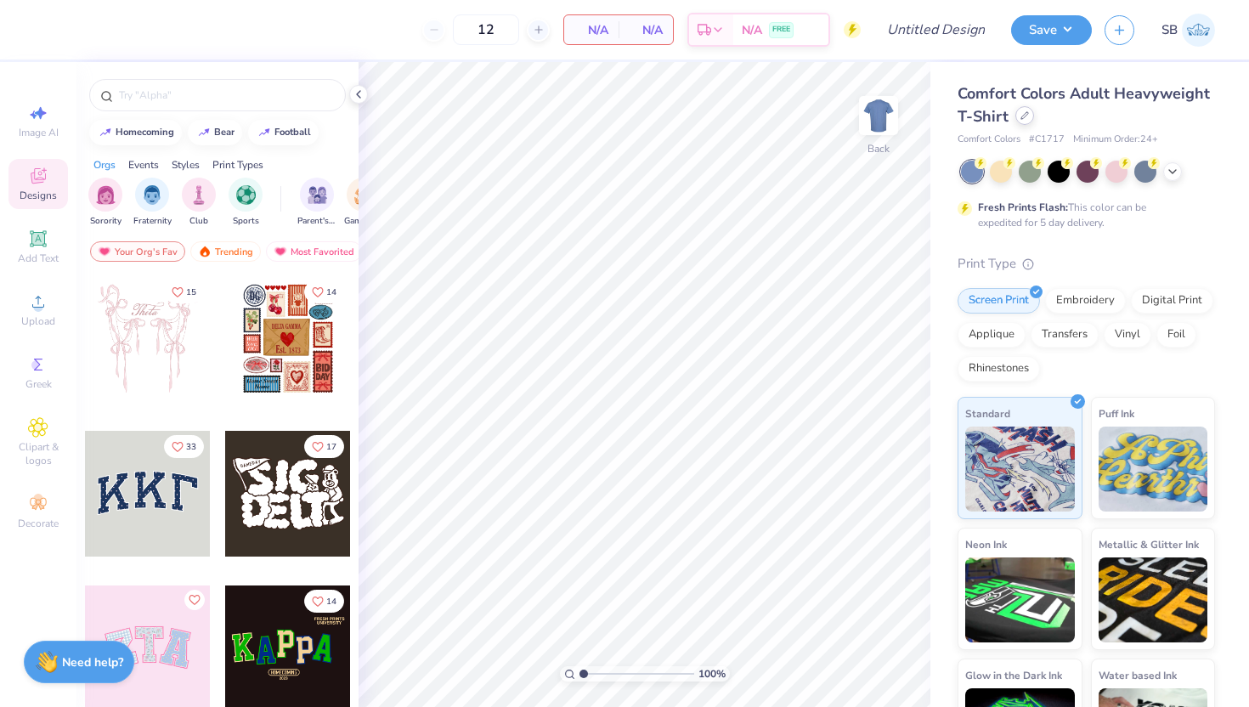
click at [1024, 120] on div at bounding box center [1024, 115] width 19 height 19
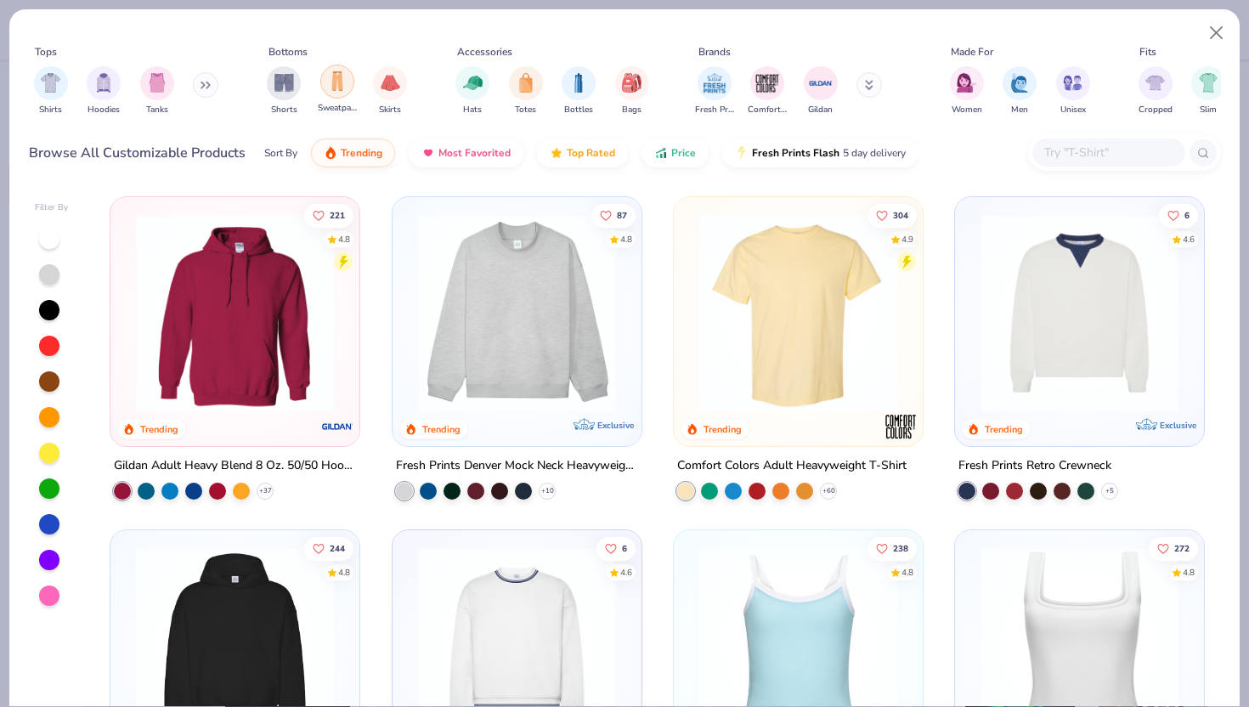
click at [339, 76] on img "filter for Sweatpants" at bounding box center [337, 81] width 19 height 20
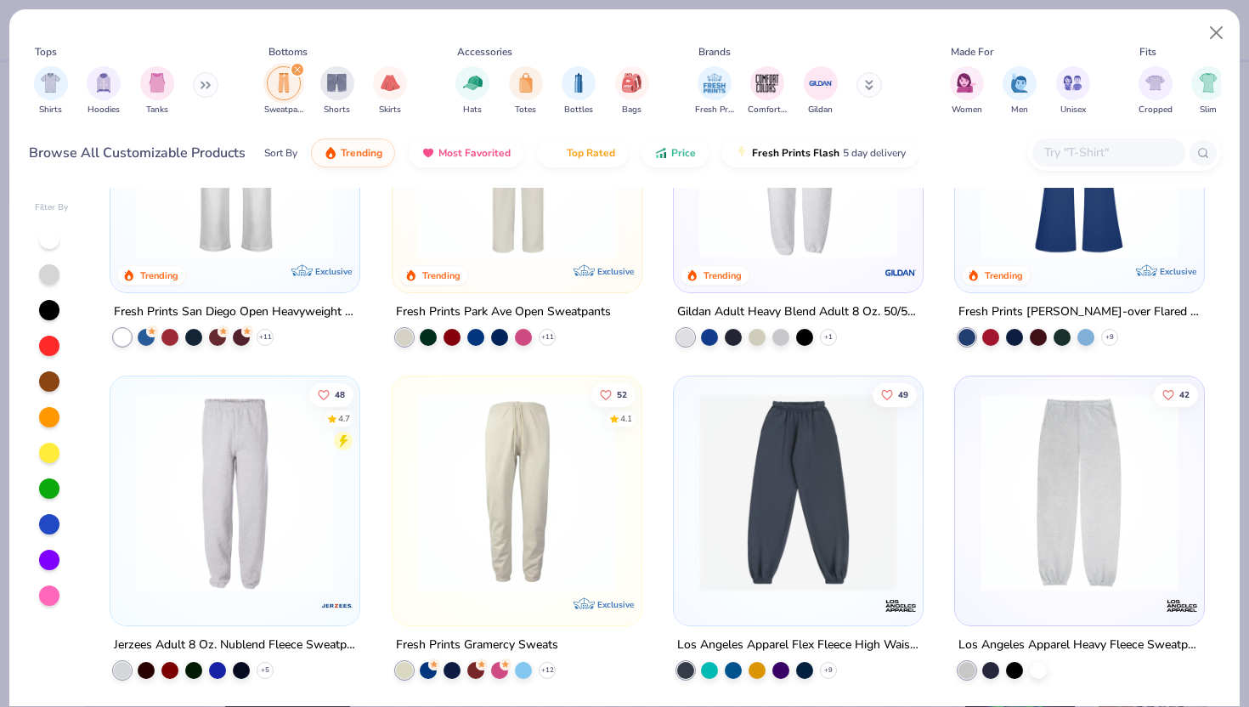
scroll to position [153, 0]
click at [1111, 481] on img at bounding box center [1079, 493] width 215 height 198
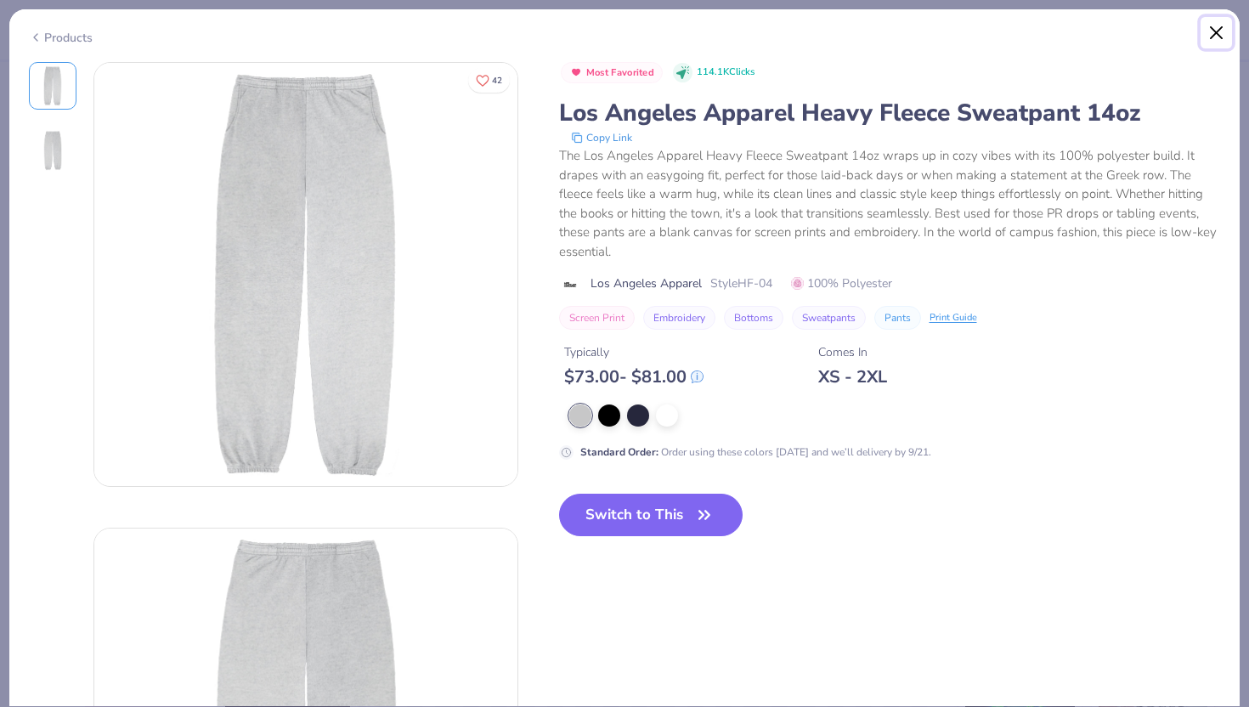
click at [1221, 22] on button "Close" at bounding box center [1216, 33] width 32 height 32
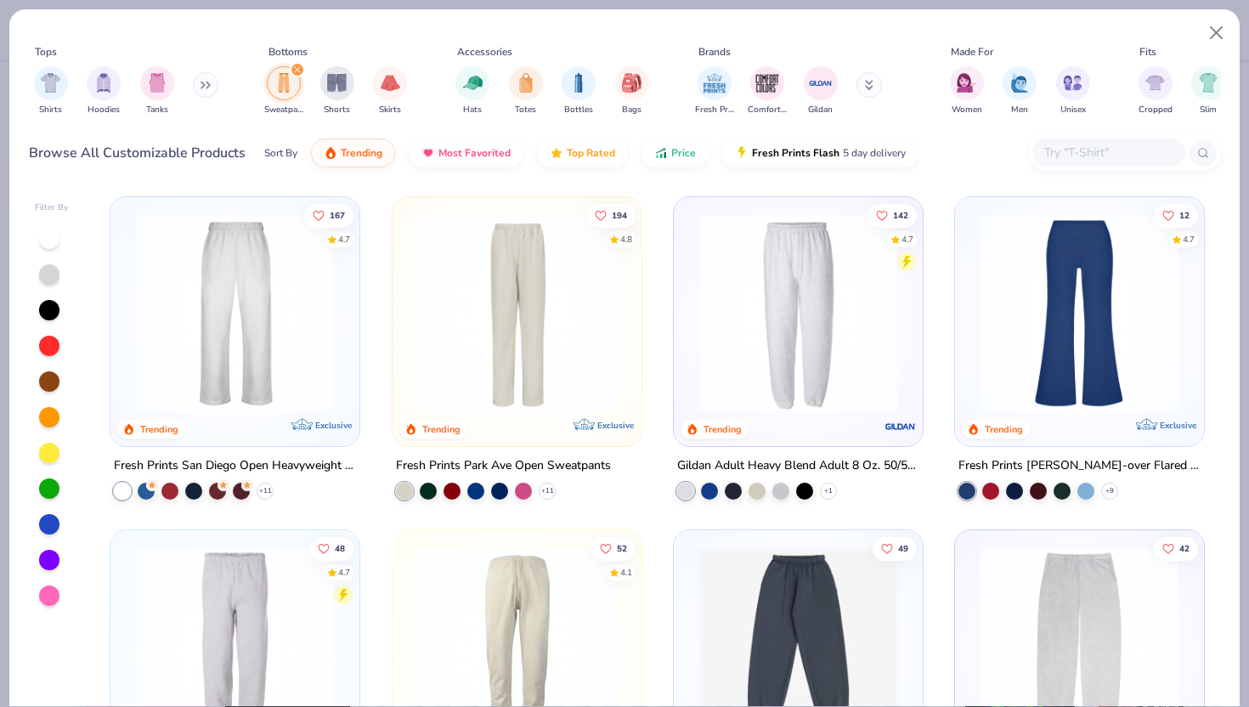
click at [721, 318] on img at bounding box center [798, 313] width 215 height 198
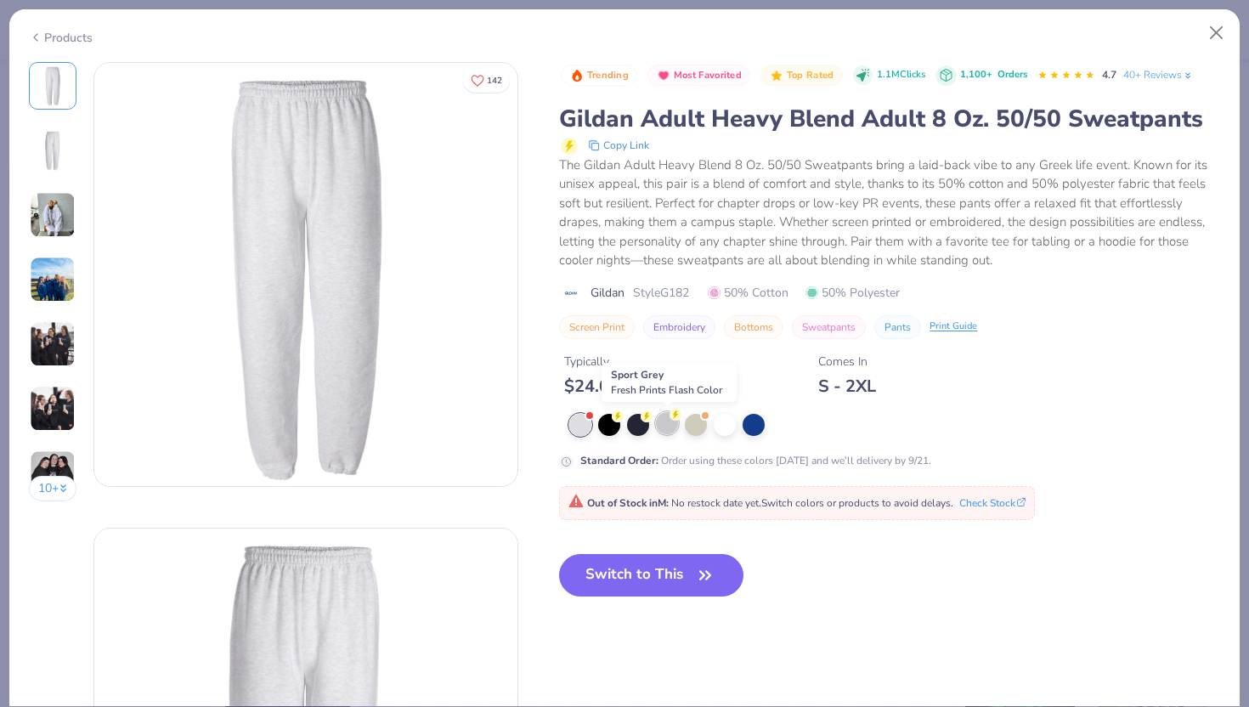
click at [670, 426] on div at bounding box center [667, 423] width 22 height 22
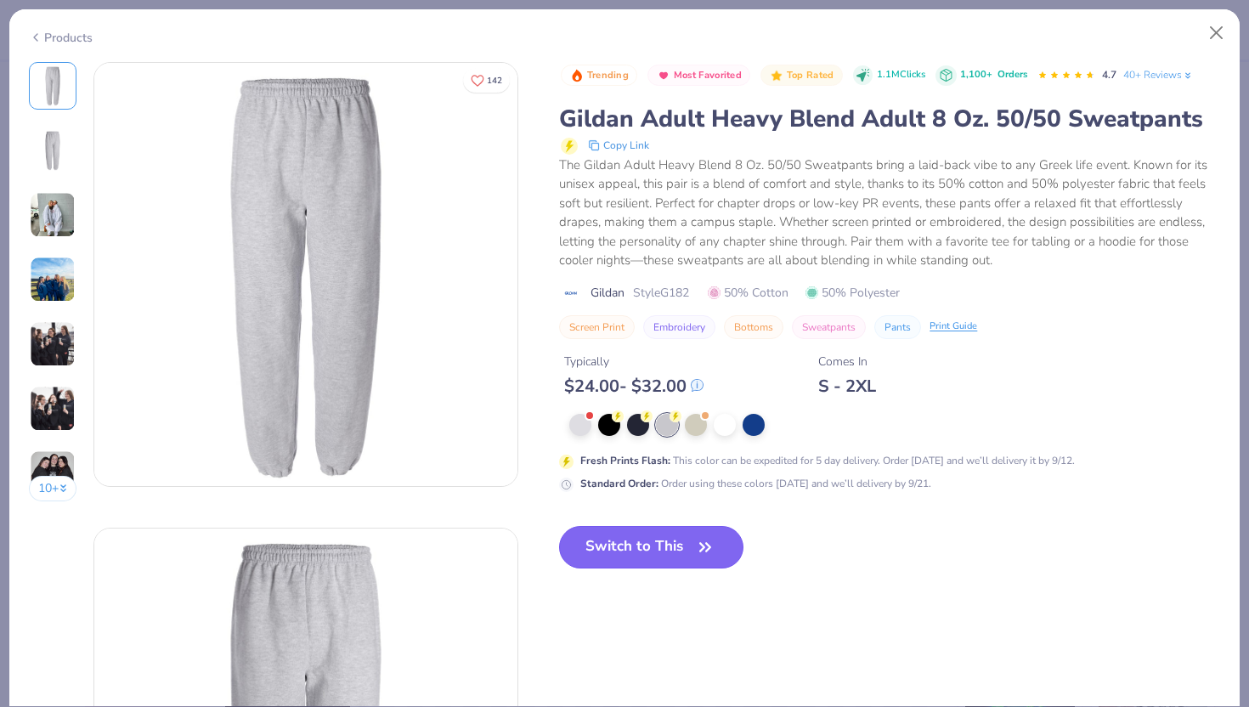
click at [668, 541] on button "Switch to This" at bounding box center [651, 547] width 184 height 42
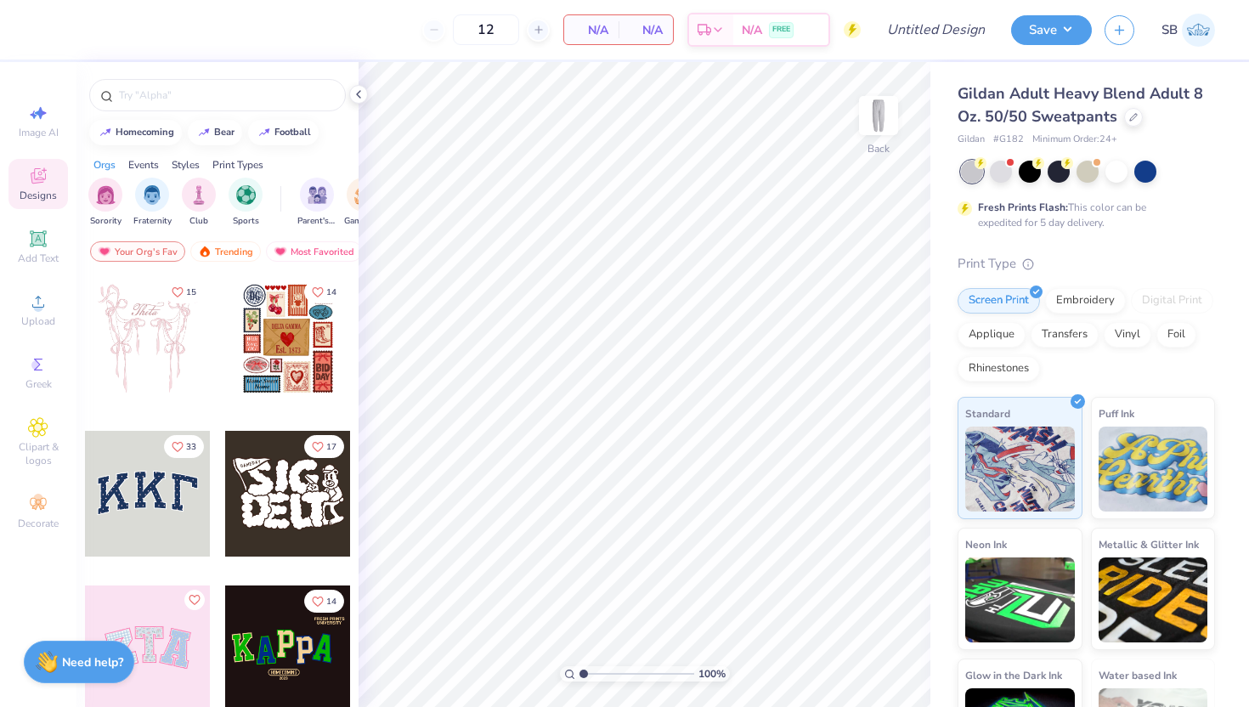
click at [141, 498] on div at bounding box center [148, 494] width 126 height 126
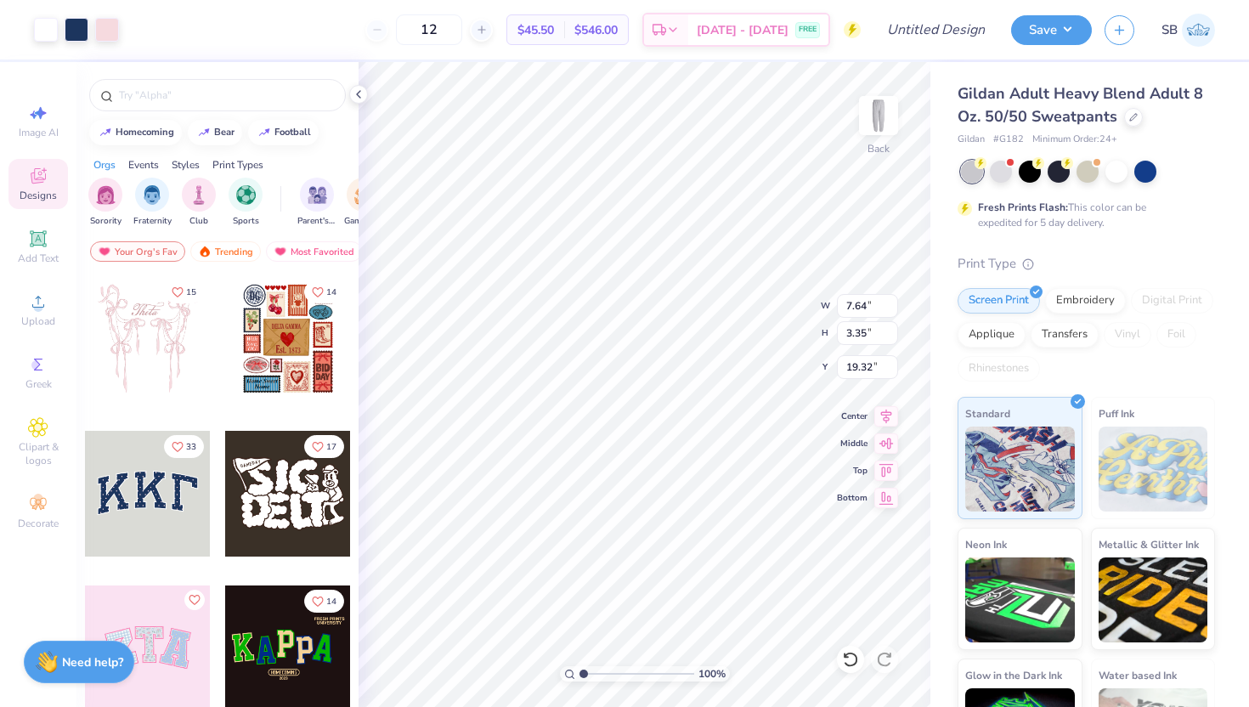
type input "3.65"
type input "6.77"
type input "2.97"
type input "6.13"
type input "2.69"
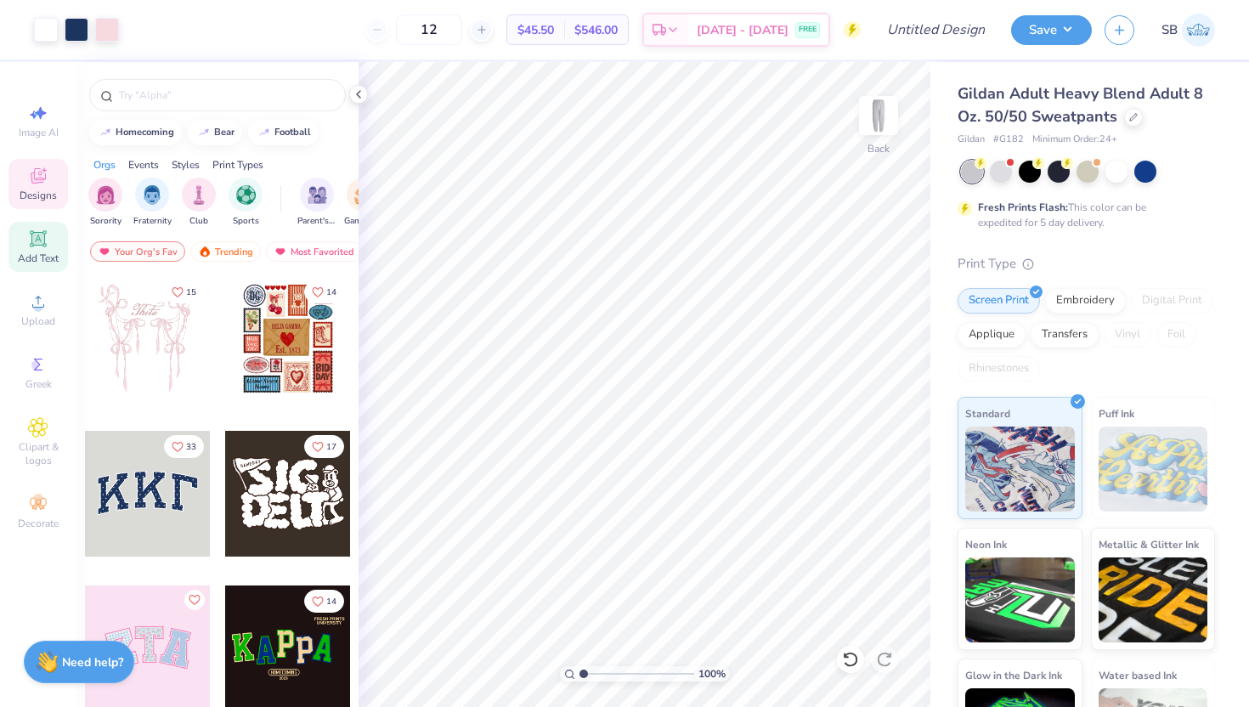
click at [45, 247] on icon at bounding box center [38, 238] width 20 height 20
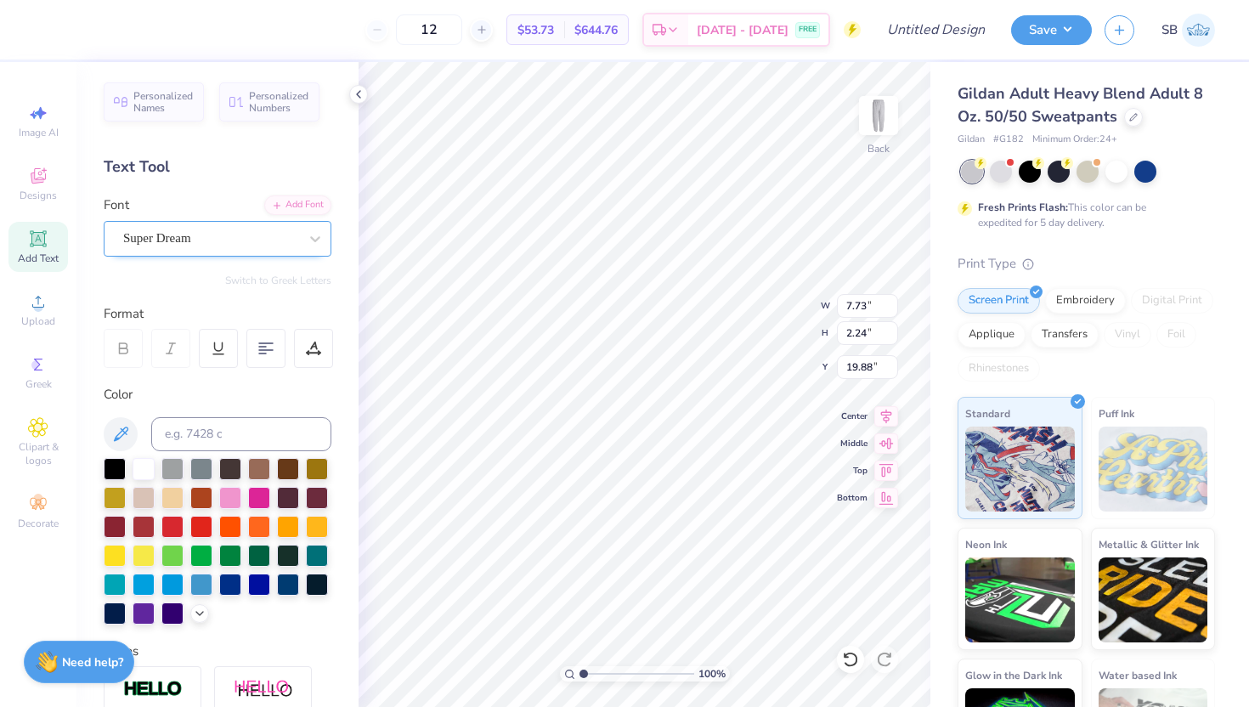
click at [218, 236] on div "Super Dream" at bounding box center [210, 238] width 178 height 26
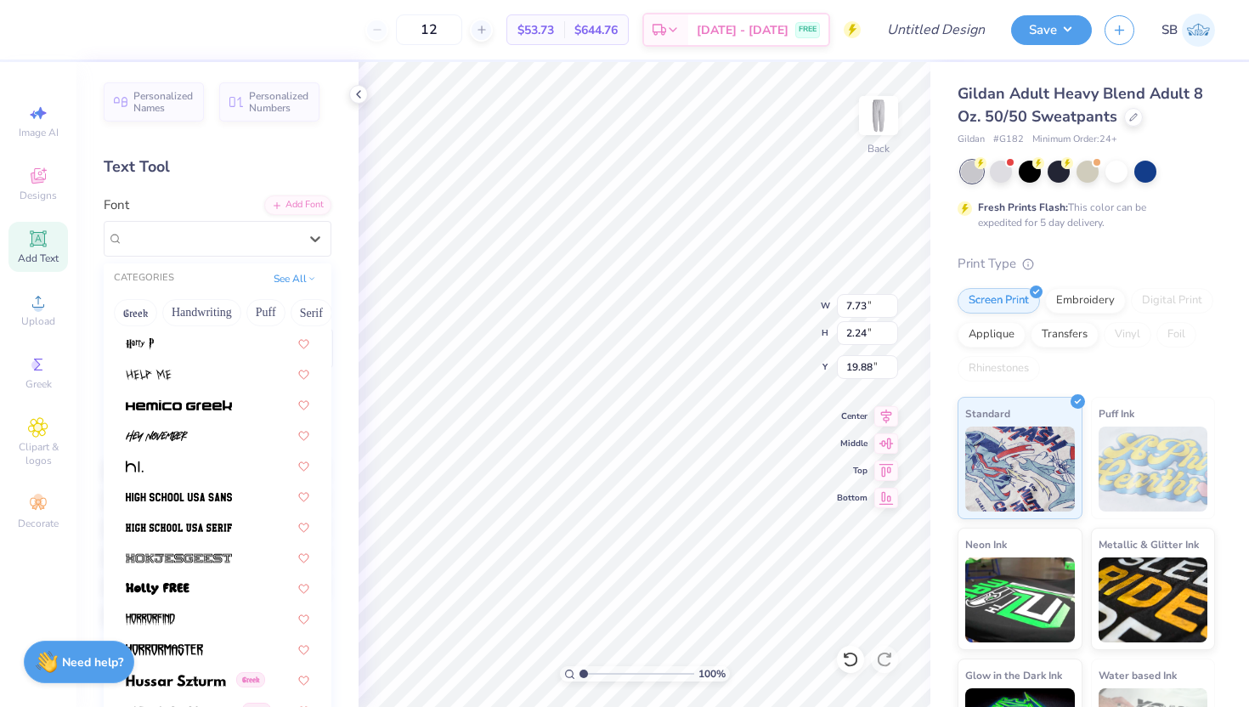
scroll to position [4163, 0]
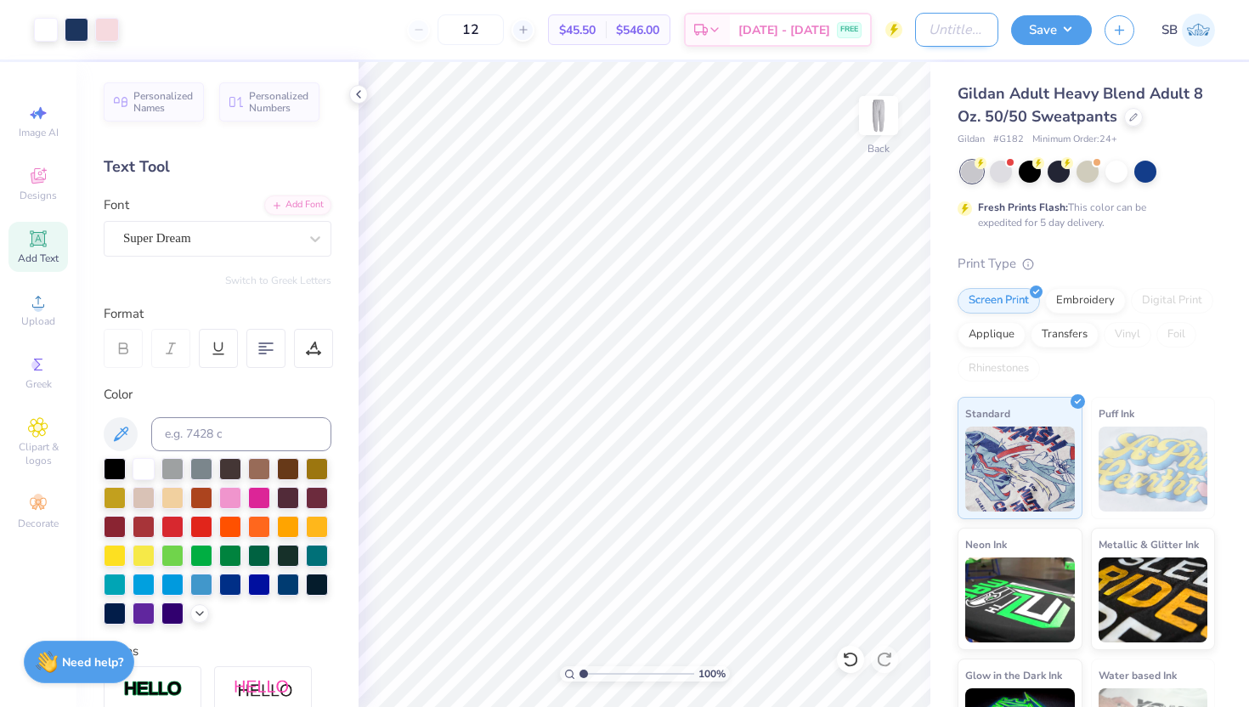
click at [967, 32] on input "Design Title" at bounding box center [956, 30] width 83 height 34
click at [1027, 35] on button "Save" at bounding box center [1051, 28] width 81 height 30
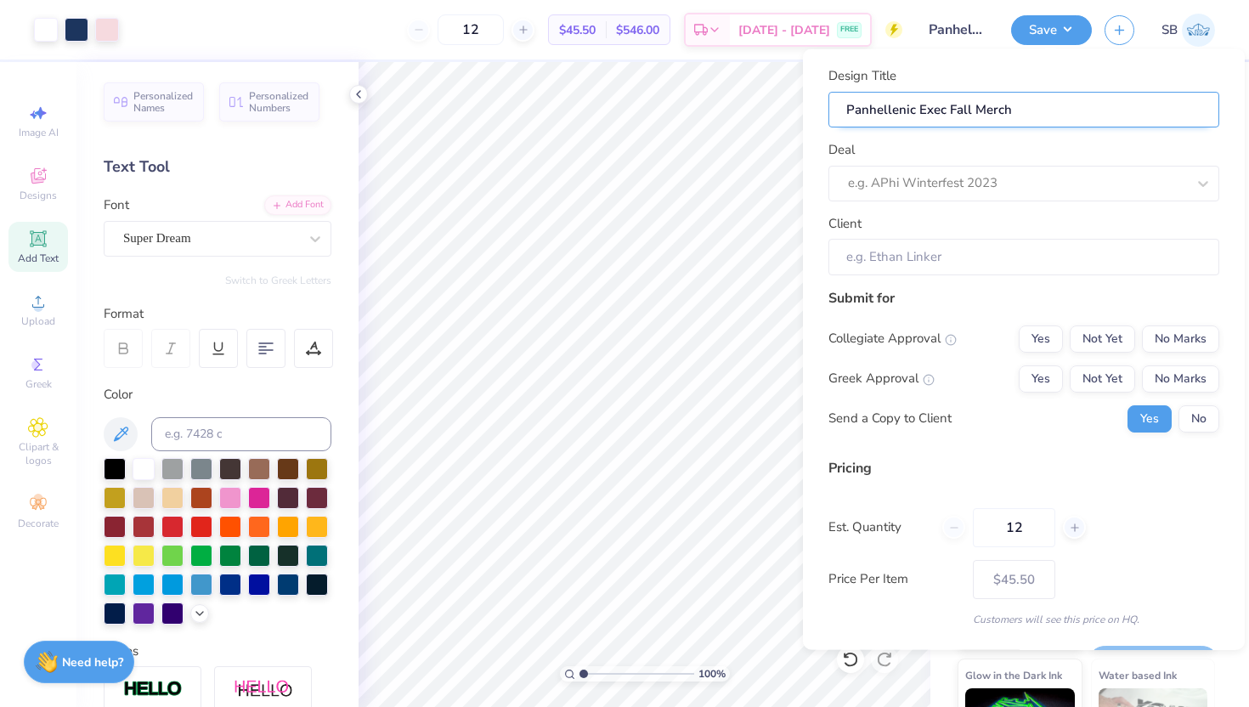
click at [1027, 110] on input "Panhellenic Exec Fall Merch" at bounding box center [1023, 109] width 391 height 37
type input "Panhellenic Exec Fall Merch"
type input "Panhellenic Exec Fall Merch p"
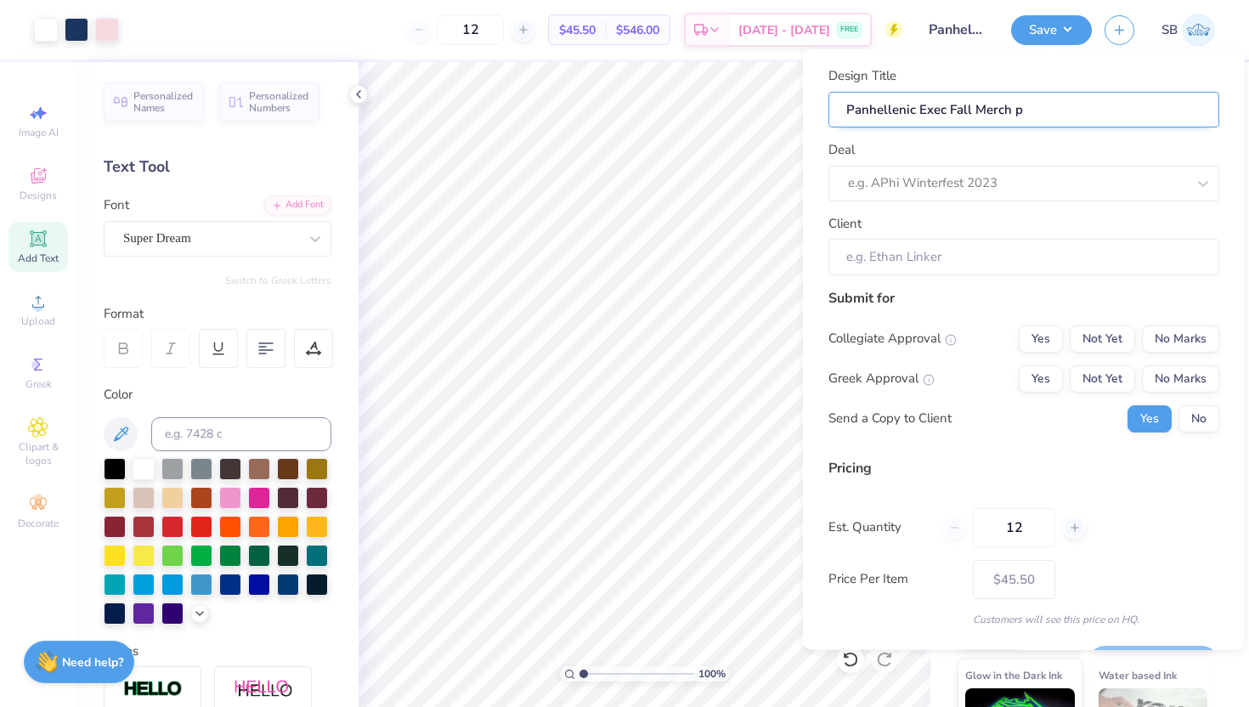
type input "Panhellenic Exec Fall Merch pa"
type input "Panhellenic Exec Fall Merch pan"
type input "Panhellenic Exec Fall Merch pant"
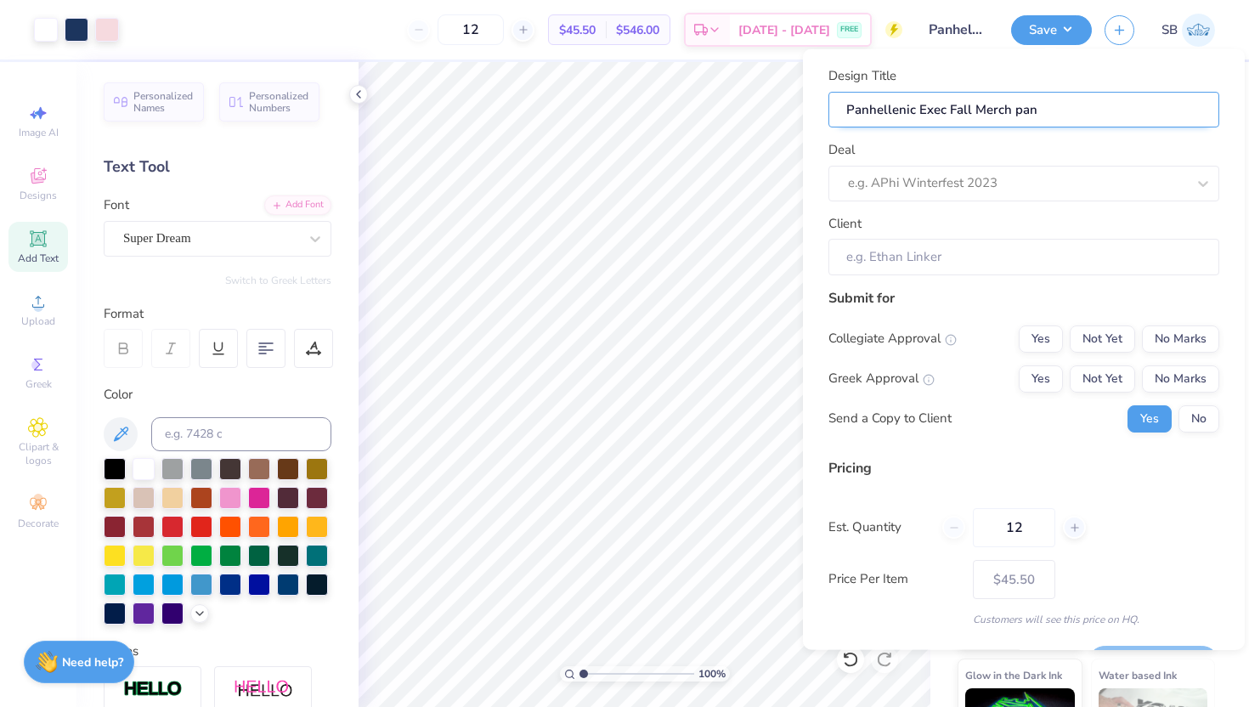
type input "Panhellenic Exec Fall Merch pant"
type input "Panhellenic Exec Fall Merch pants"
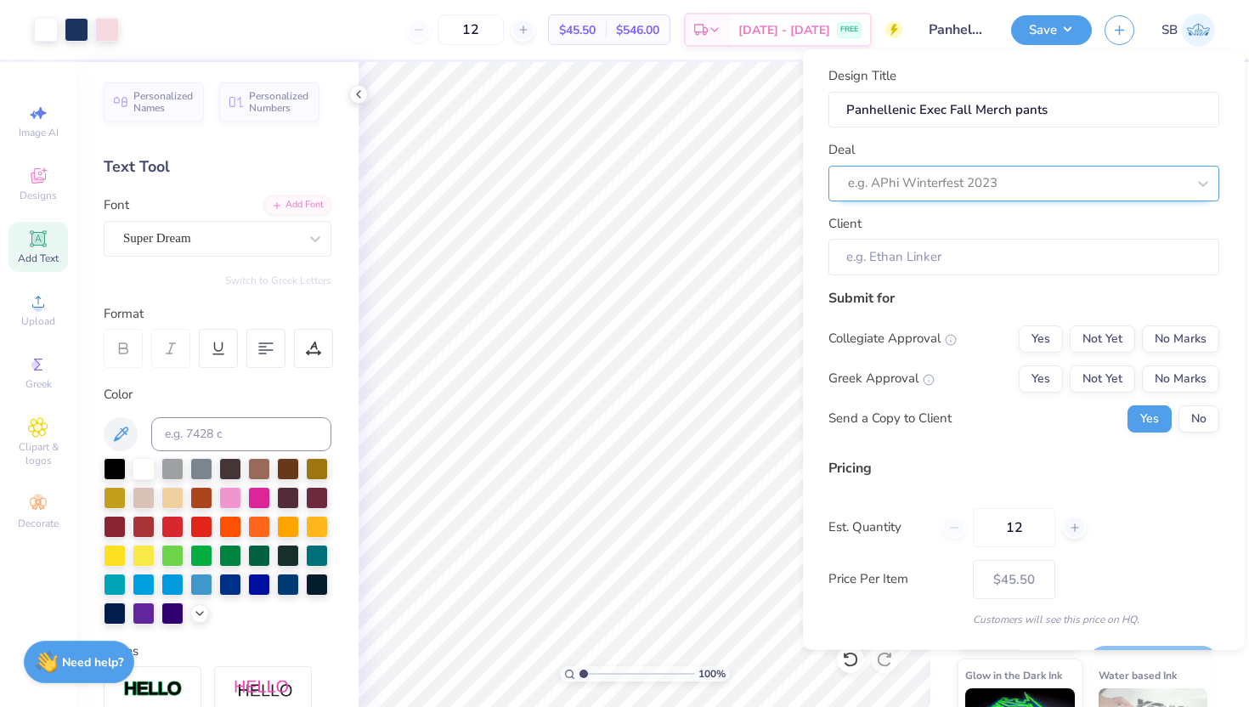
click at [978, 178] on div at bounding box center [1017, 183] width 338 height 23
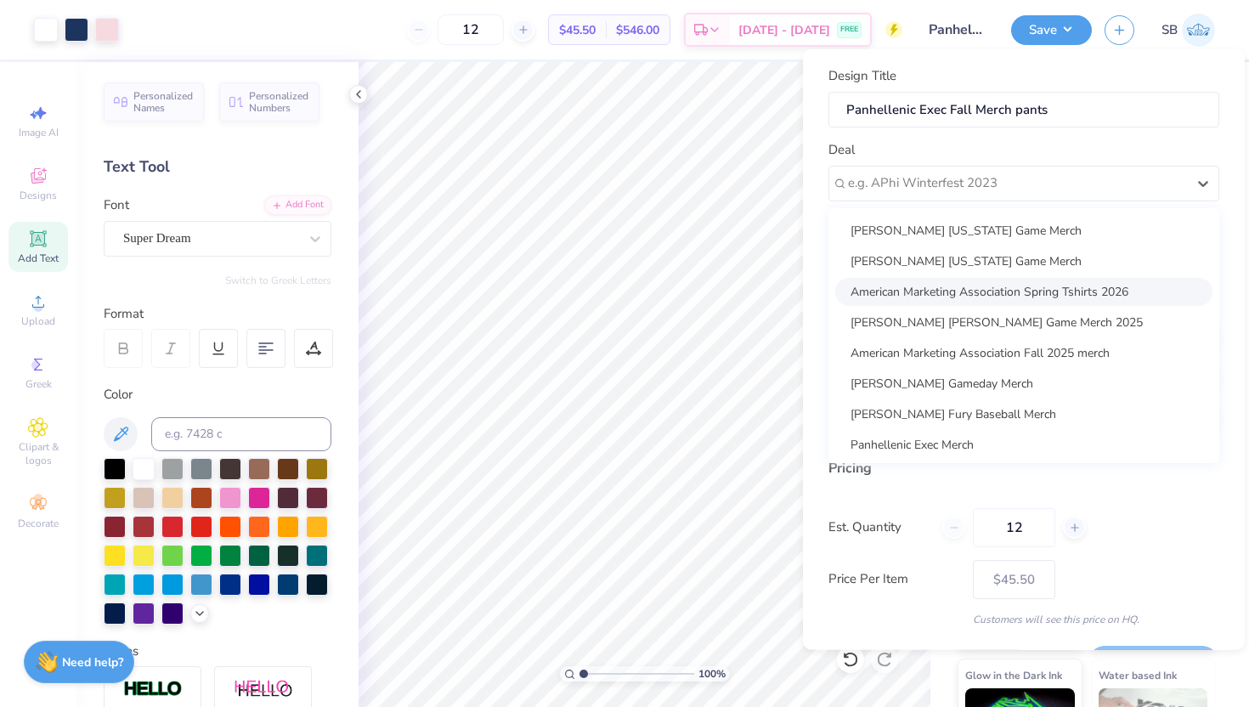
scroll to position [31, 0]
click at [935, 443] on div "Panhellenic Exec Merch" at bounding box center [1023, 441] width 377 height 28
type input "[PERSON_NAME]"
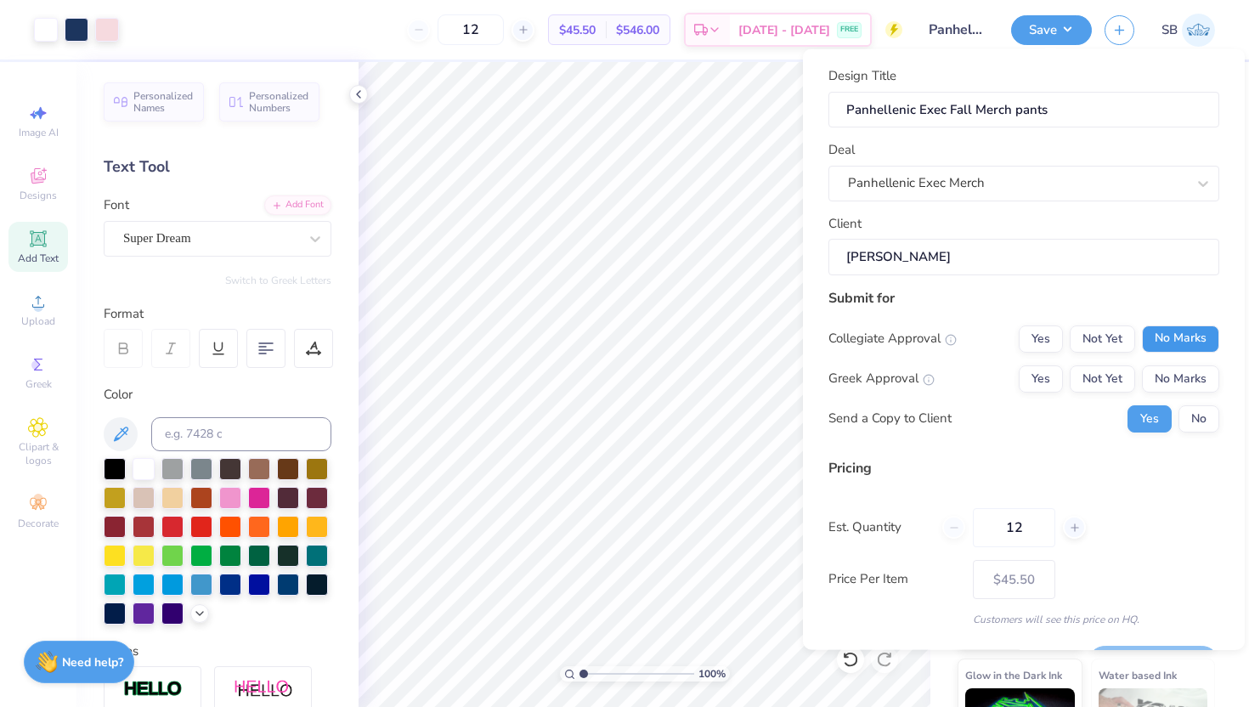
click at [1187, 351] on button "No Marks" at bounding box center [1180, 337] width 77 height 27
click at [1186, 378] on button "No Marks" at bounding box center [1180, 377] width 77 height 27
click at [1203, 418] on button "No" at bounding box center [1198, 417] width 41 height 27
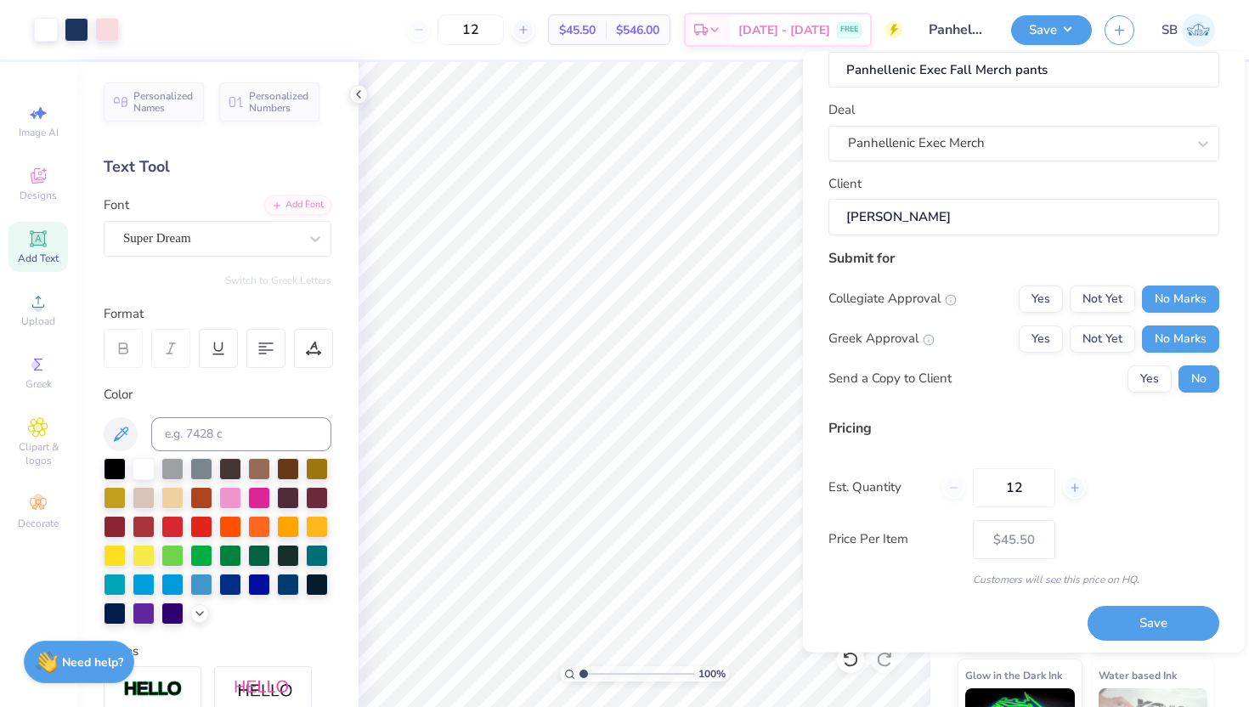
scroll to position [47, 0]
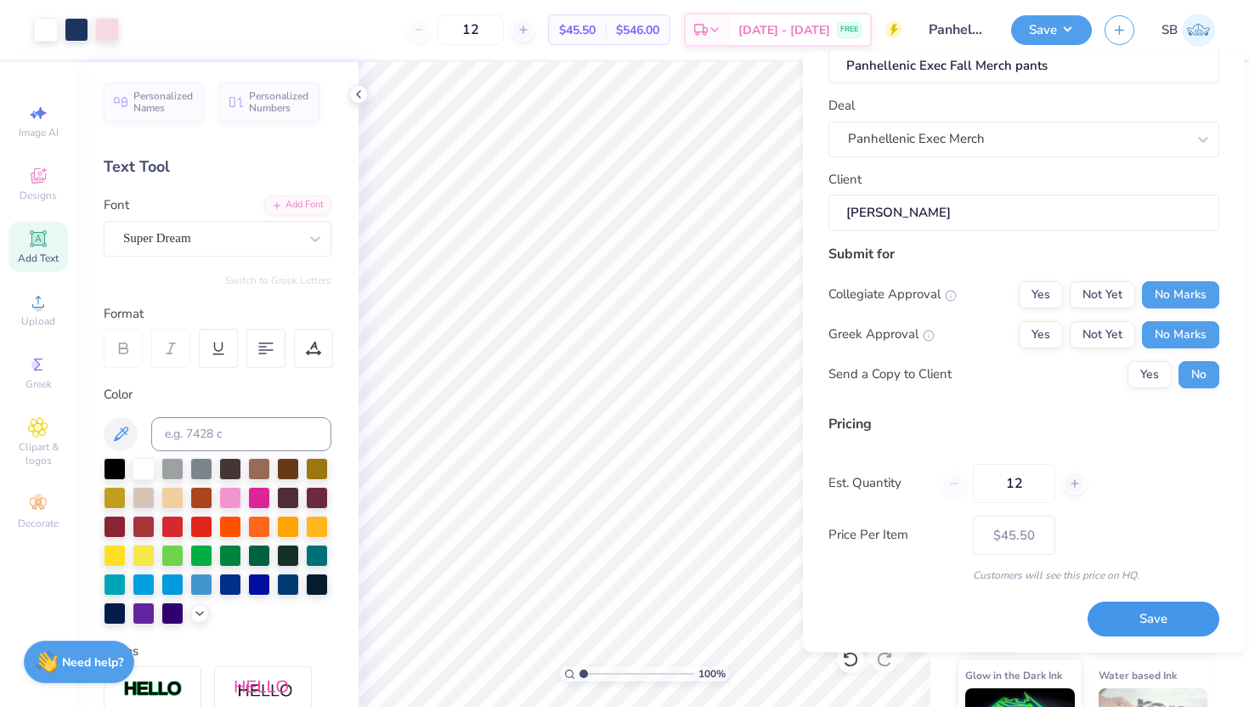
click at [1181, 611] on button "Save" at bounding box center [1153, 618] width 132 height 35
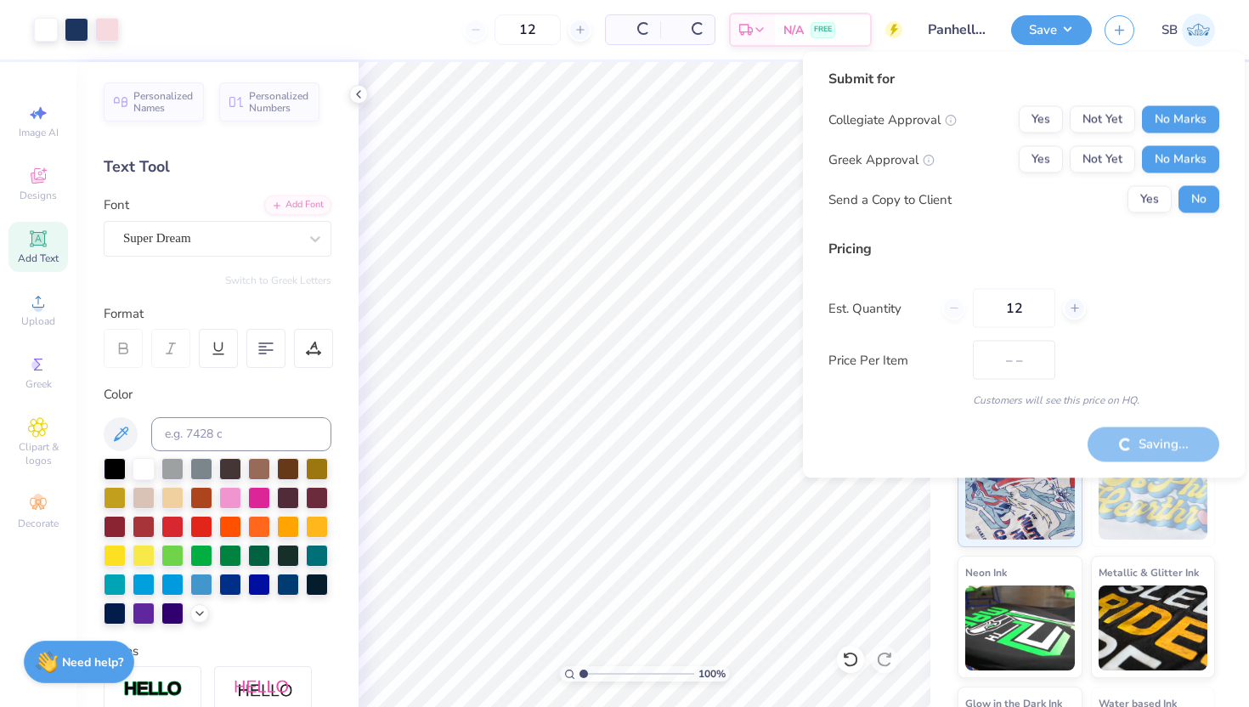
type input "$45.50"
